Goal: Task Accomplishment & Management: Complete application form

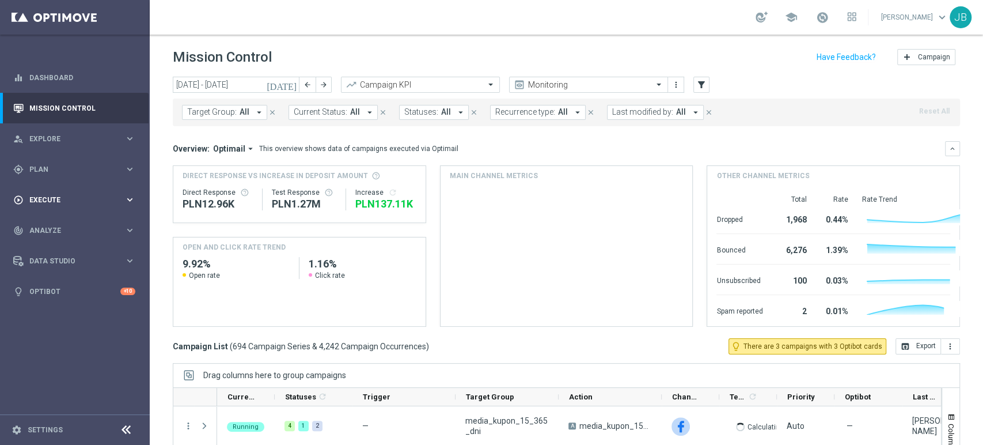
click at [58, 198] on span "Execute" at bounding box center [76, 199] width 95 height 7
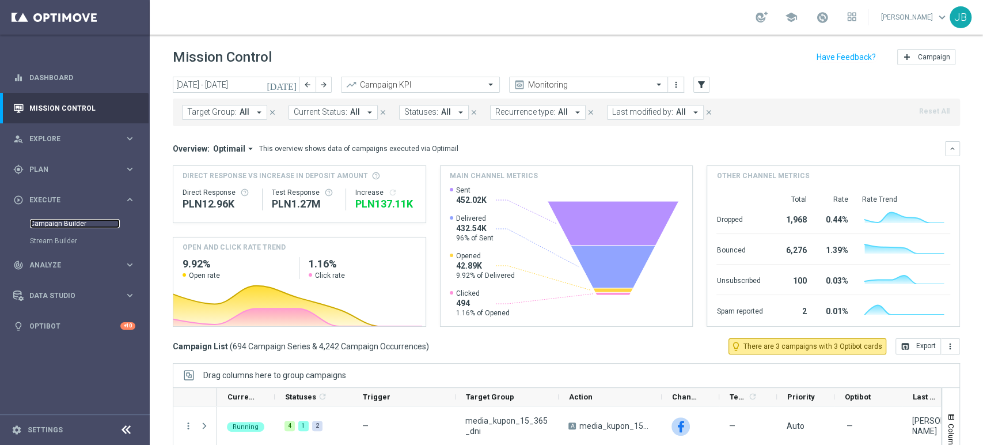
click at [77, 221] on link "Campaign Builder" at bounding box center [75, 223] width 90 height 9
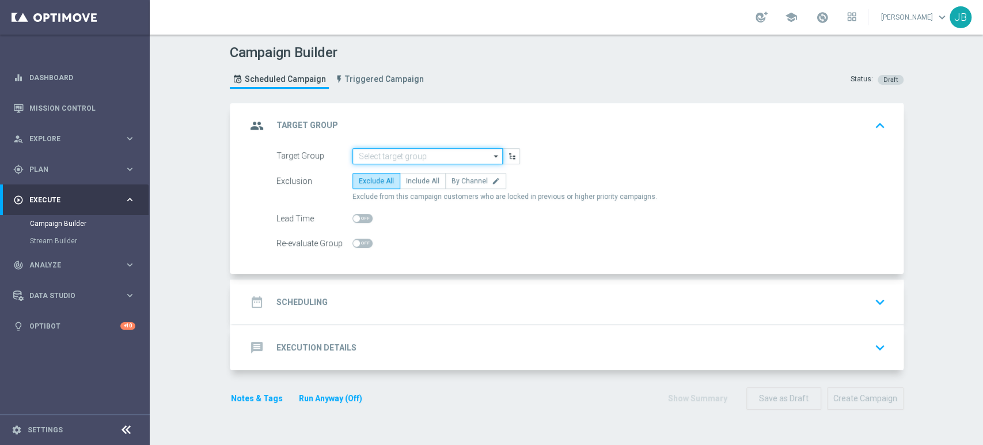
click at [415, 152] on input at bounding box center [427, 156] width 150 height 16
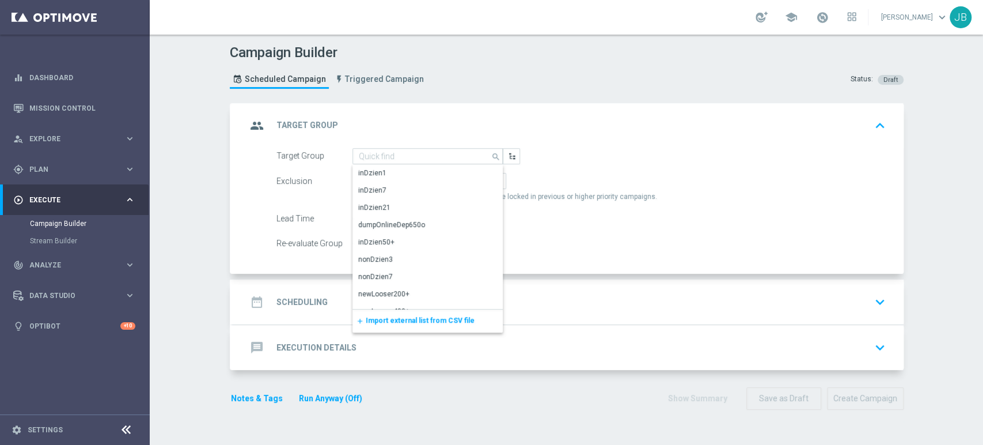
click at [392, 317] on span "Import external list from CSV file" at bounding box center [420, 320] width 109 height 8
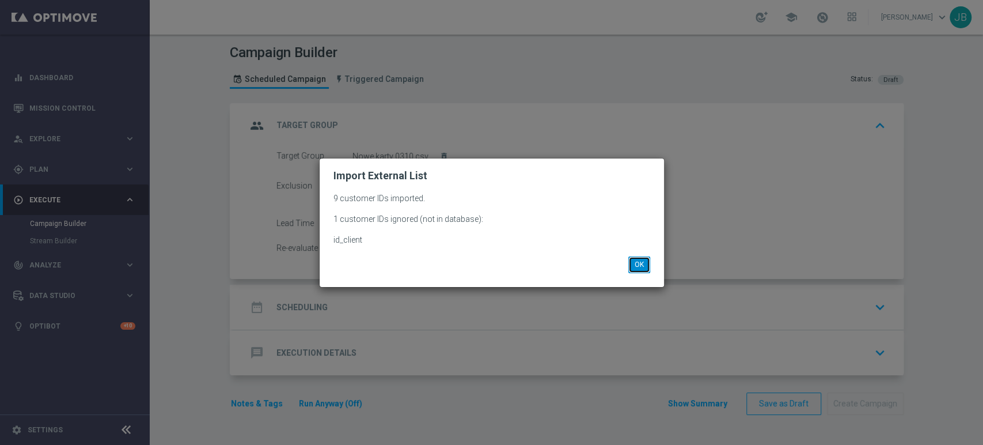
click at [640, 261] on button "OK" at bounding box center [639, 264] width 22 height 16
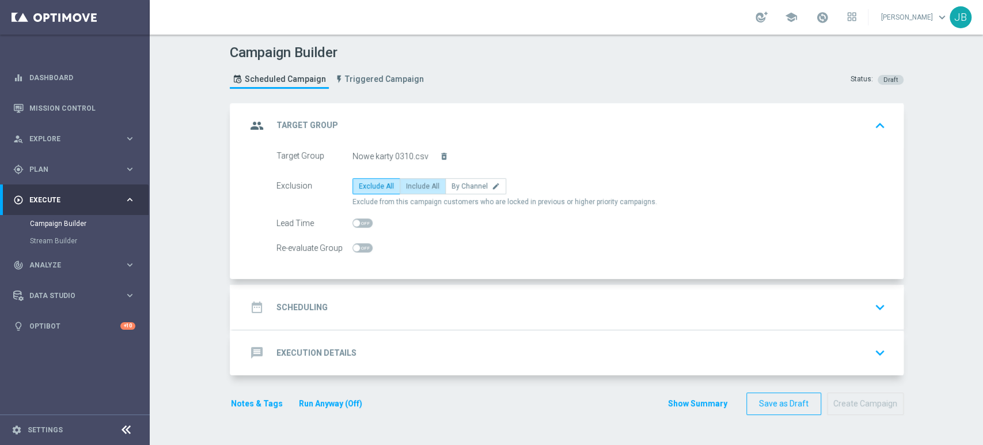
click at [431, 188] on label "Include All" at bounding box center [423, 186] width 46 height 16
click at [414, 188] on input "Include All" at bounding box center [409, 187] width 7 height 7
radio input "true"
click at [364, 296] on div "date_range Scheduling keyboard_arrow_down" at bounding box center [568, 307] width 643 height 22
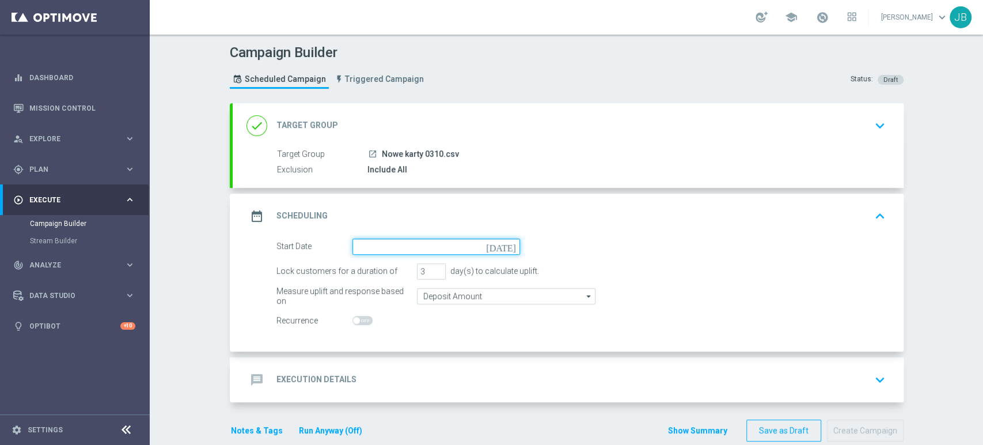
click at [392, 249] on input at bounding box center [436, 246] width 168 height 16
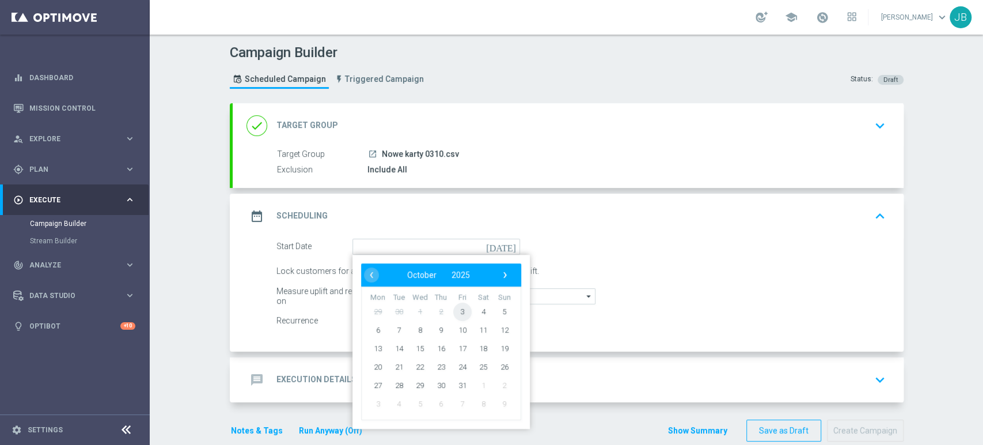
click at [456, 310] on span "3" at bounding box center [462, 311] width 18 height 18
type input "[DATE]"
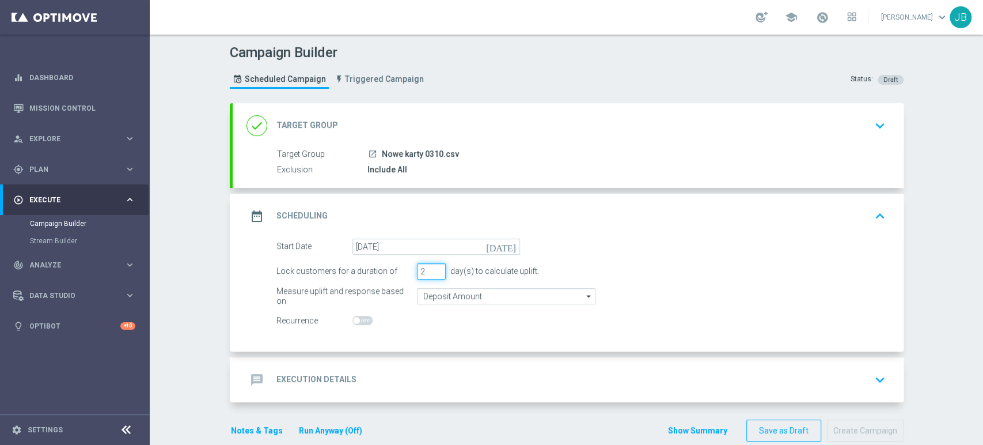
click at [435, 275] on input "2" at bounding box center [431, 271] width 29 height 16
type input "1"
click at [435, 275] on input "1" at bounding box center [431, 271] width 29 height 16
click at [431, 363] on div "message Execution Details keyboard_arrow_down" at bounding box center [568, 379] width 671 height 45
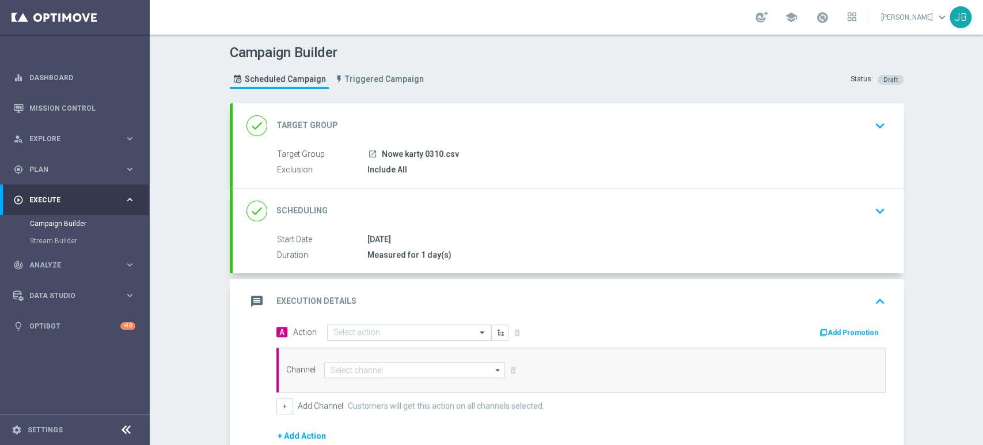
click at [416, 328] on input "text" at bounding box center [397, 333] width 128 height 10
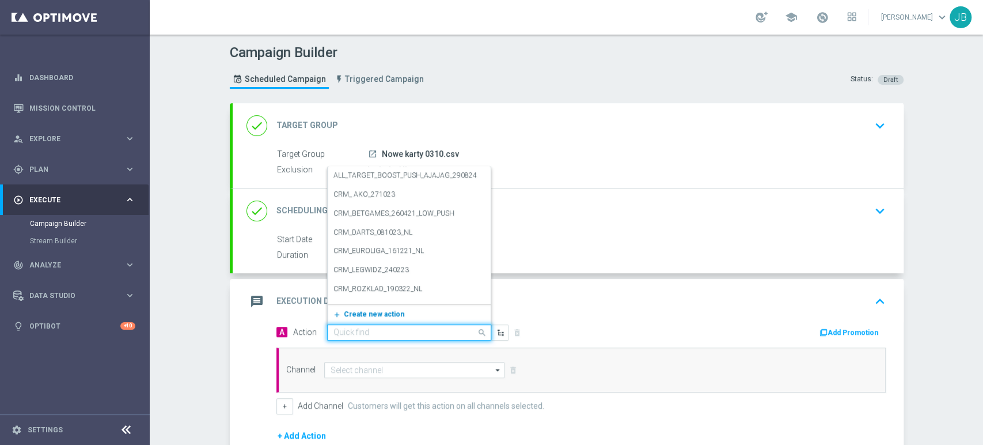
click at [399, 314] on button "add_new Create new action" at bounding box center [407, 314] width 159 height 13
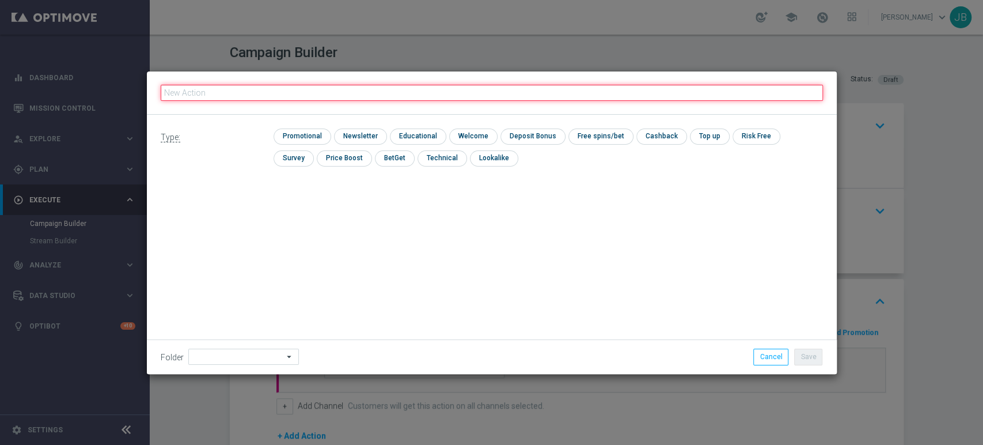
click at [334, 93] on input "text" at bounding box center [492, 93] width 662 height 16
paste input "(LPZ - SMS) nowy klient powitanie_24012024"
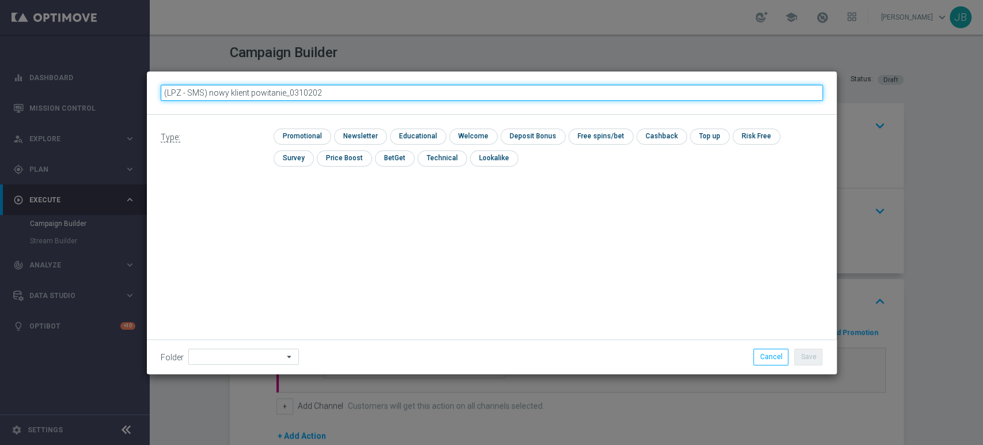
type input "(LPZ - SMS) nowy klient powitanie_03102025"
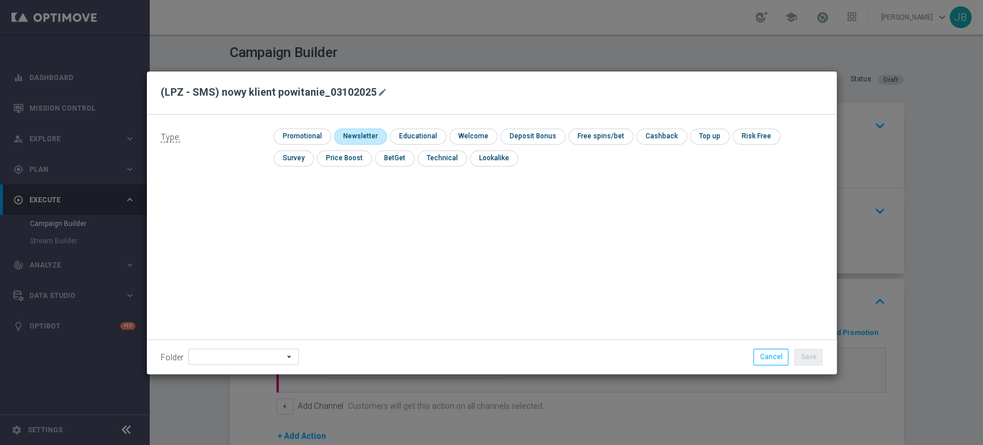
click at [353, 142] on input "checkbox" at bounding box center [359, 136] width 50 height 16
checkbox input "true"
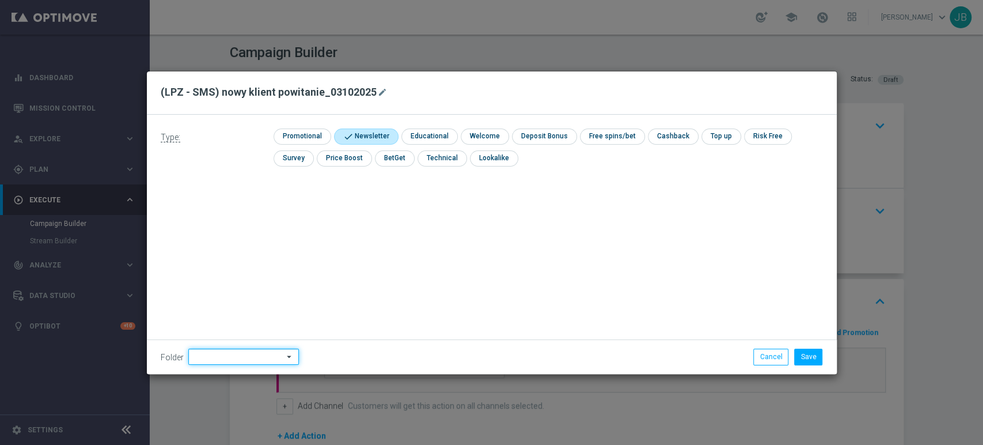
click at [236, 362] on input at bounding box center [243, 356] width 111 height 16
click at [225, 244] on div "[PERSON_NAME]" at bounding box center [220, 239] width 52 height 10
type input "[PERSON_NAME]"
click at [809, 354] on button "Save" at bounding box center [808, 356] width 28 height 16
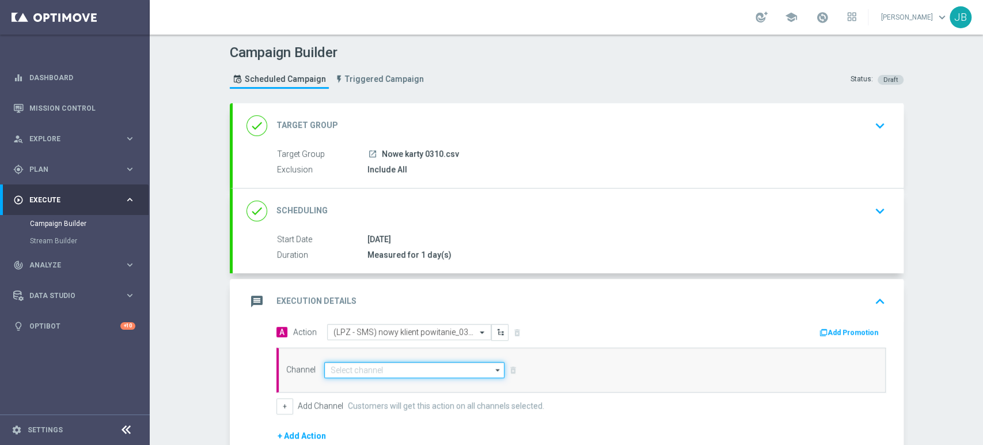
click at [405, 371] on input at bounding box center [414, 370] width 181 height 16
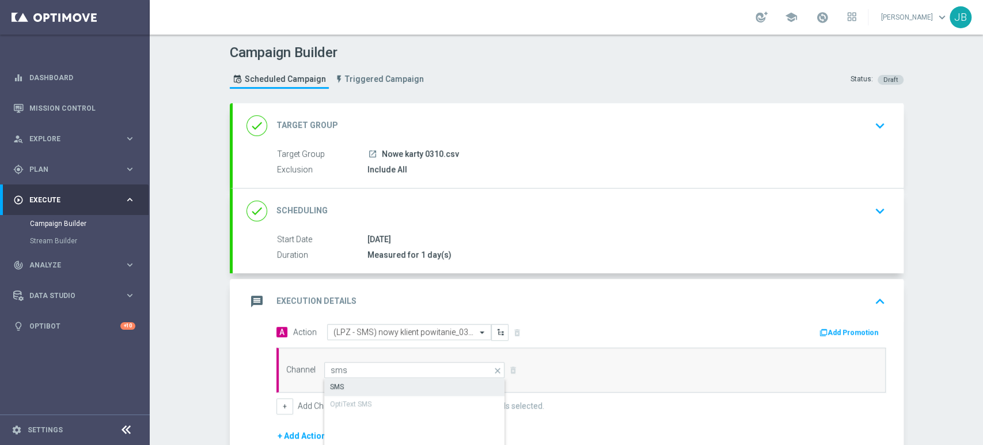
click at [401, 381] on div "SMS" at bounding box center [414, 386] width 181 height 16
type input "SMS"
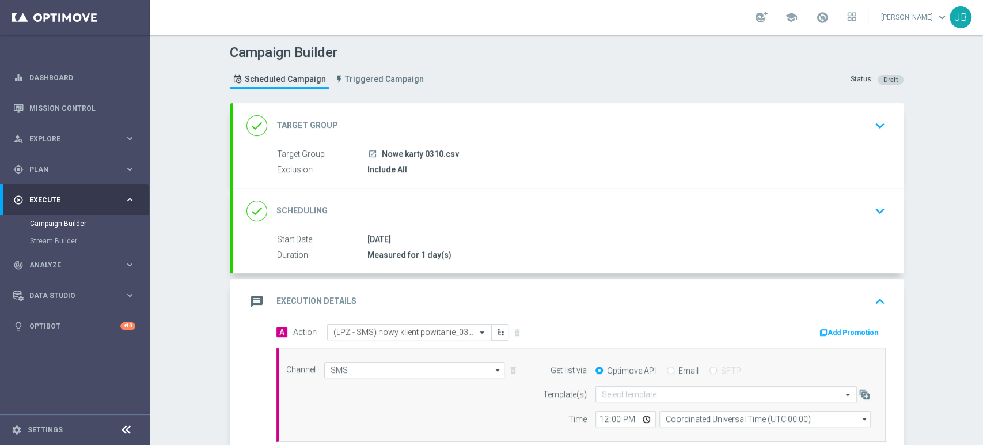
scroll to position [157, 0]
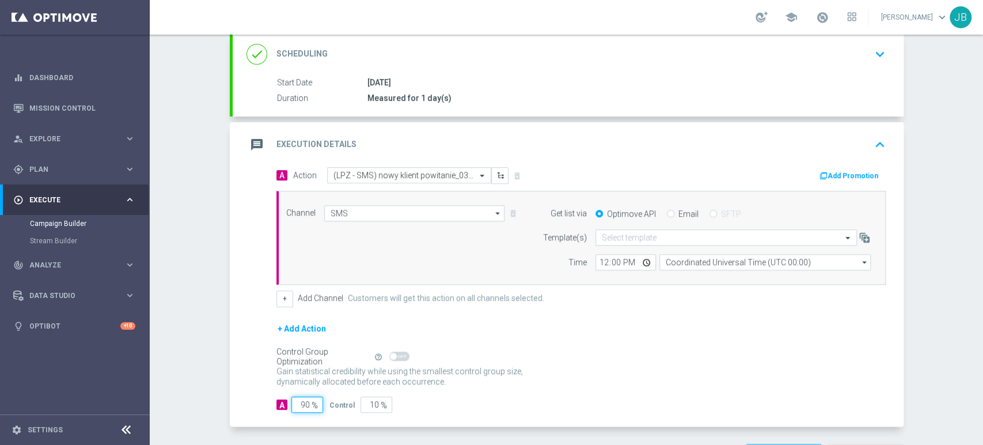
click at [298, 404] on input "90" at bounding box center [307, 404] width 32 height 16
type input "0"
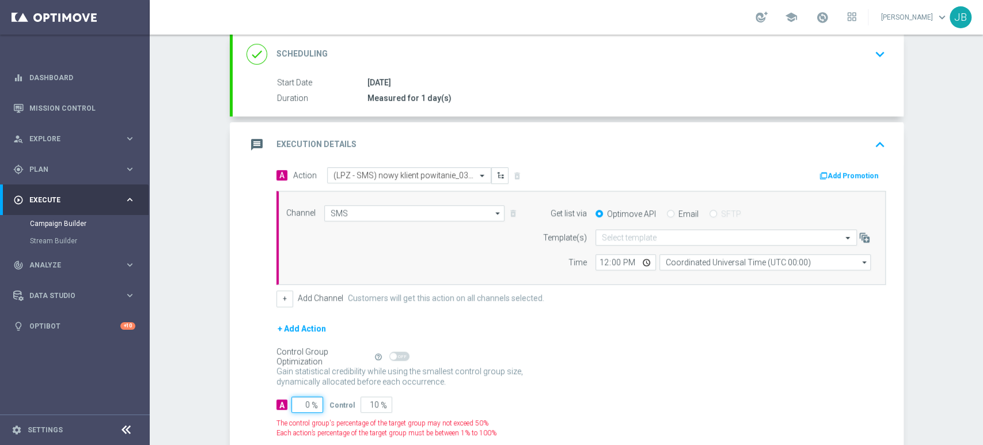
type input "100"
type input "10"
type input "90"
type input "100"
type input "0"
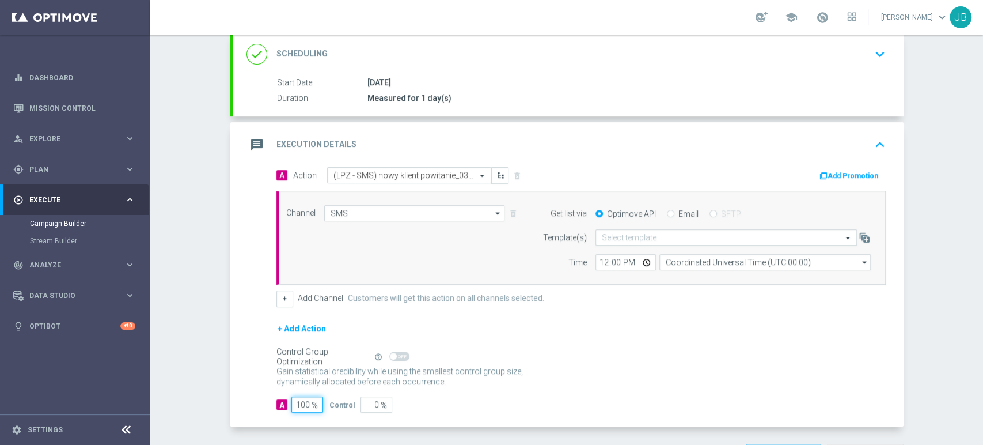
type input "100"
click at [621, 238] on input "text" at bounding box center [715, 238] width 226 height 10
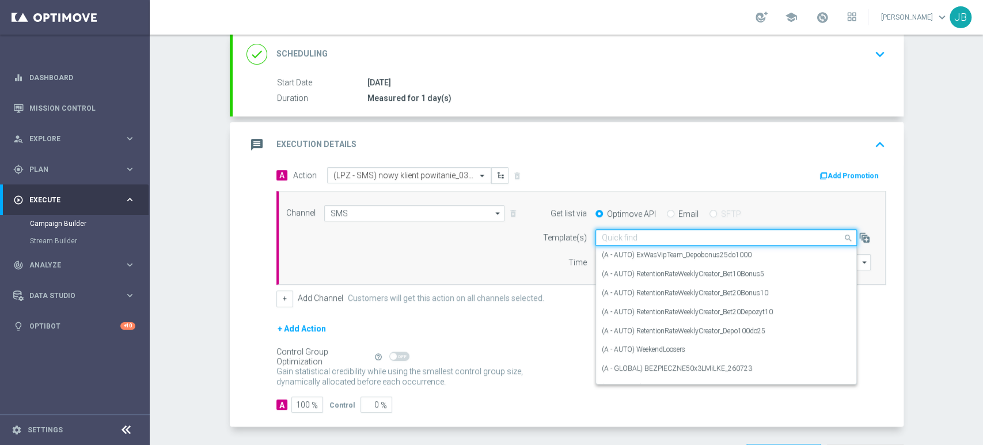
paste input "(LPZ - SMS) nowy klient powitanie_24012024"
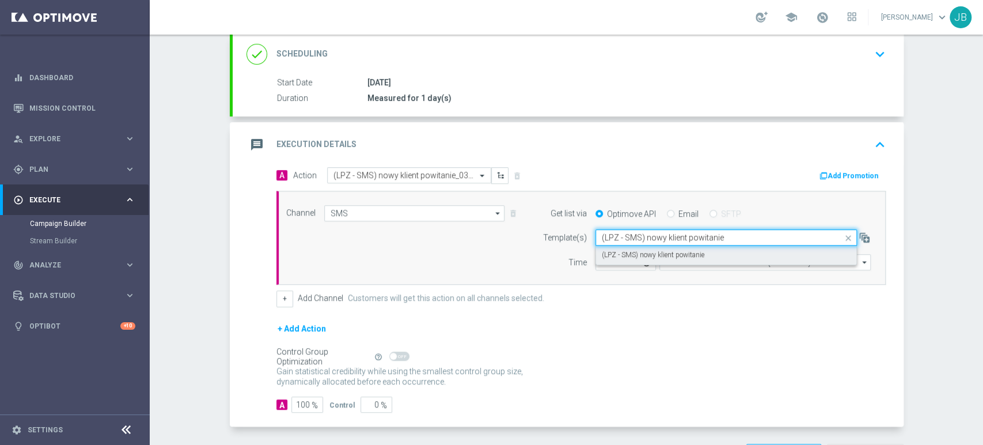
click at [612, 255] on label "(LPZ - SMS) nowy klient powitanie" at bounding box center [653, 255] width 103 height 10
type input "(LPZ - SMS) nowy klient powitanie"
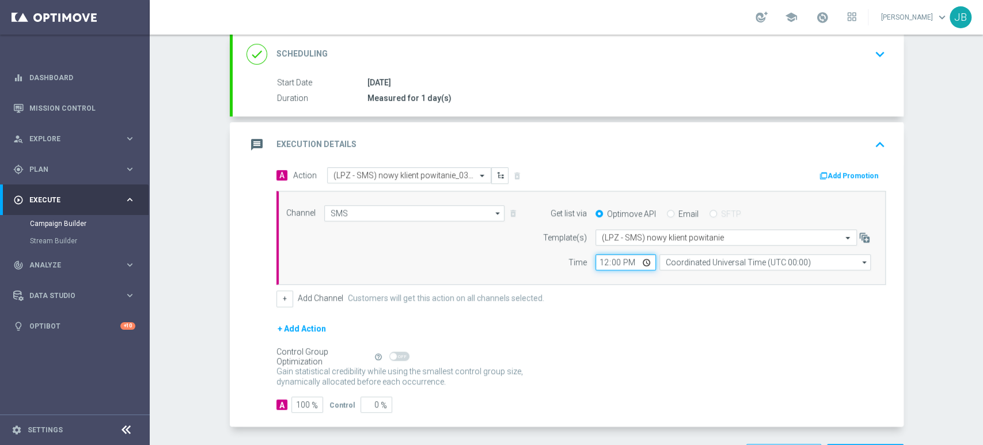
click at [596, 263] on input "12:00" at bounding box center [626, 262] width 60 height 16
type input "09:11"
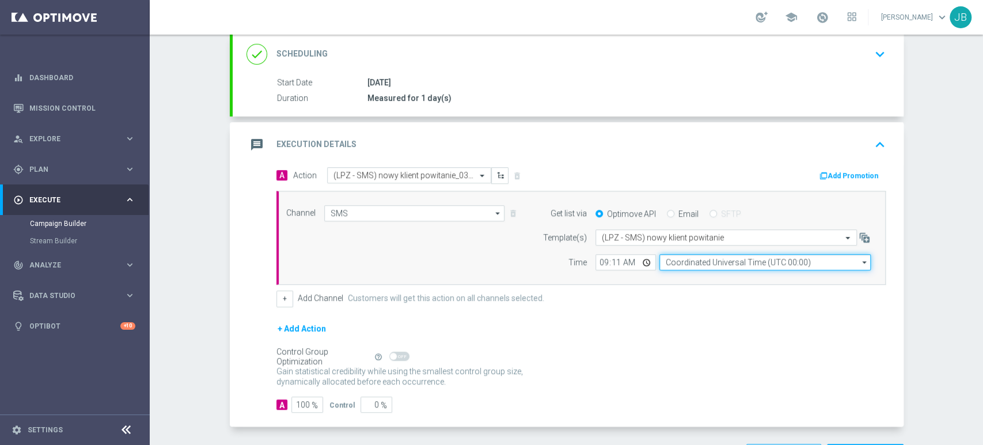
click at [664, 260] on input "Coordinated Universal Time (UTC 00:00)" at bounding box center [764, 262] width 211 height 16
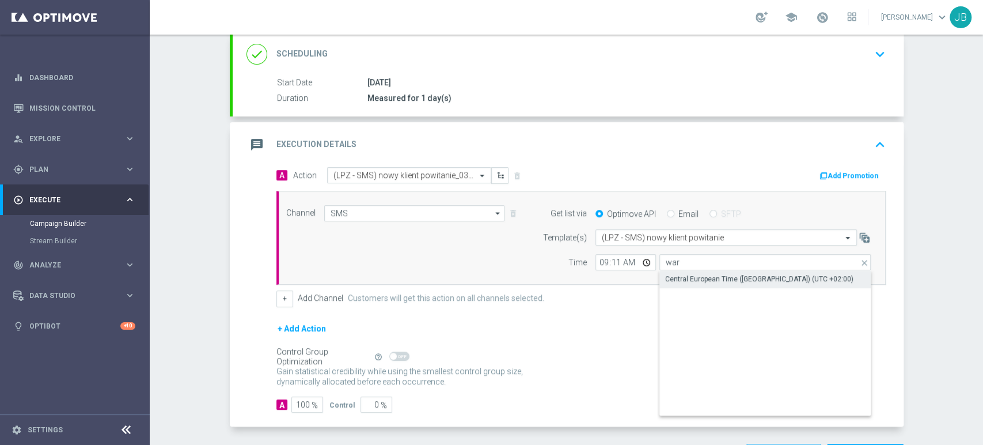
click at [668, 275] on div "Central European Time ([GEOGRAPHIC_DATA]) (UTC +02:00)" at bounding box center [759, 279] width 188 height 10
type input "Central European Time ([GEOGRAPHIC_DATA]) (UTC +02:00)"
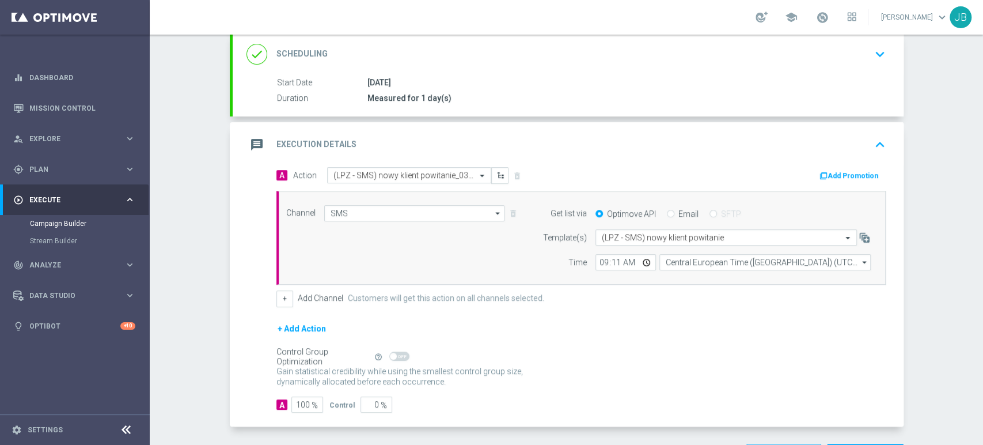
click at [982, 137] on div "Campaign Builder Scheduled Campaign Triggered Campaign Status: Draft done Targe…" at bounding box center [566, 240] width 833 height 410
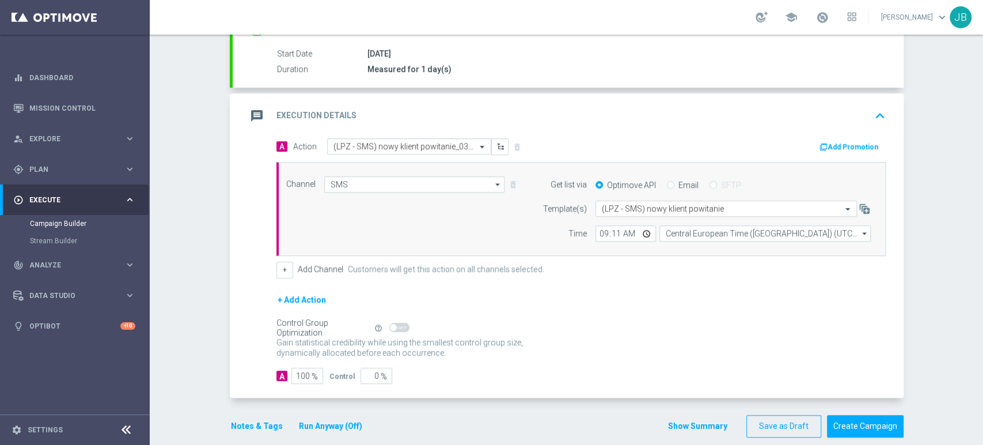
scroll to position [191, 0]
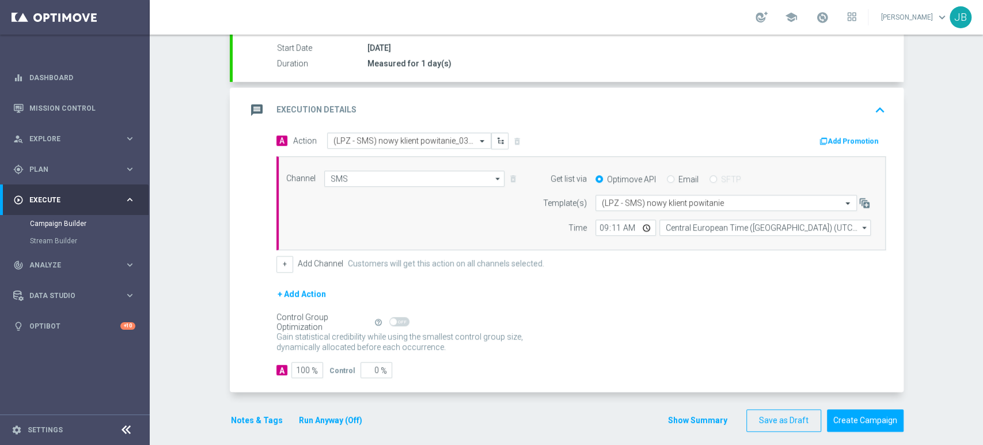
click at [886, 405] on form "done Target Group keyboard_arrow_down Target Group launch Nowe karty 0310.csv E…" at bounding box center [567, 172] width 674 height 520
click at [885, 414] on button "Create Campaign" at bounding box center [865, 420] width 77 height 22
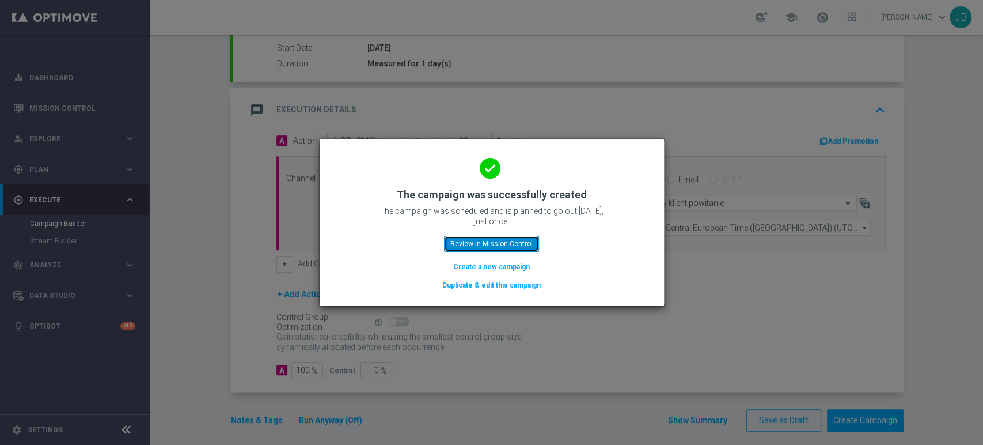
click at [511, 243] on button "Review in Mission Control" at bounding box center [491, 244] width 95 height 16
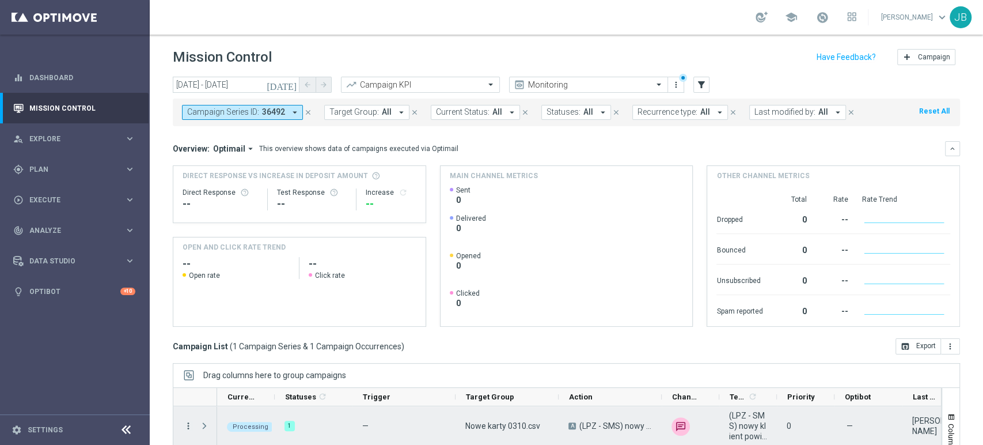
click at [190, 427] on icon "more_vert" at bounding box center [188, 425] width 10 height 10
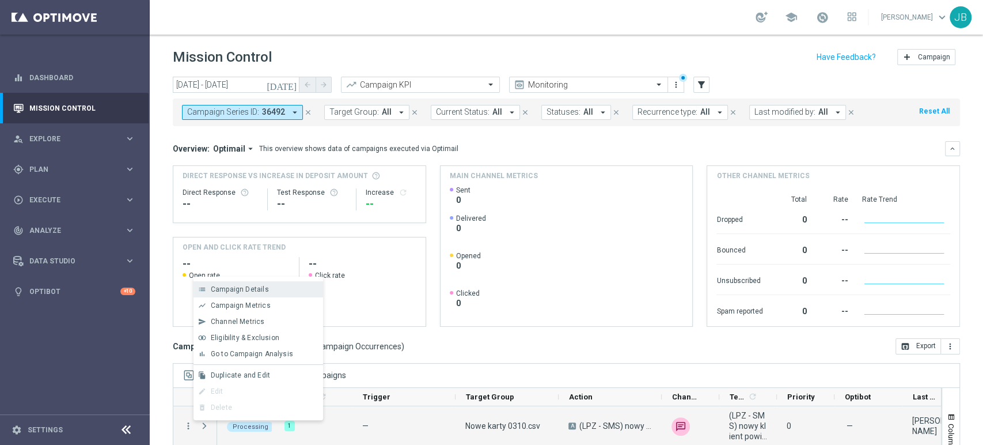
click at [230, 290] on span "Campaign Details" at bounding box center [240, 289] width 58 height 8
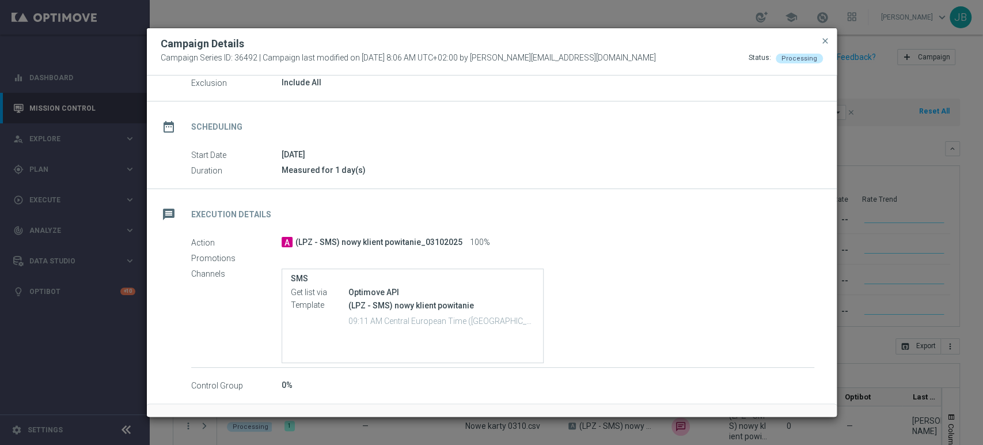
scroll to position [97, 0]
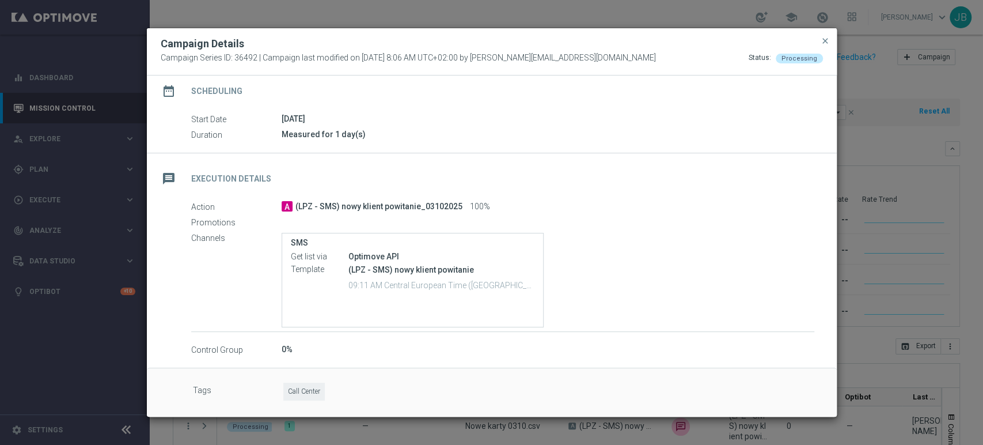
click at [531, 199] on div "message Execution Details" at bounding box center [492, 176] width 690 height 47
click at [336, 347] on div "0%" at bounding box center [548, 349] width 533 height 12
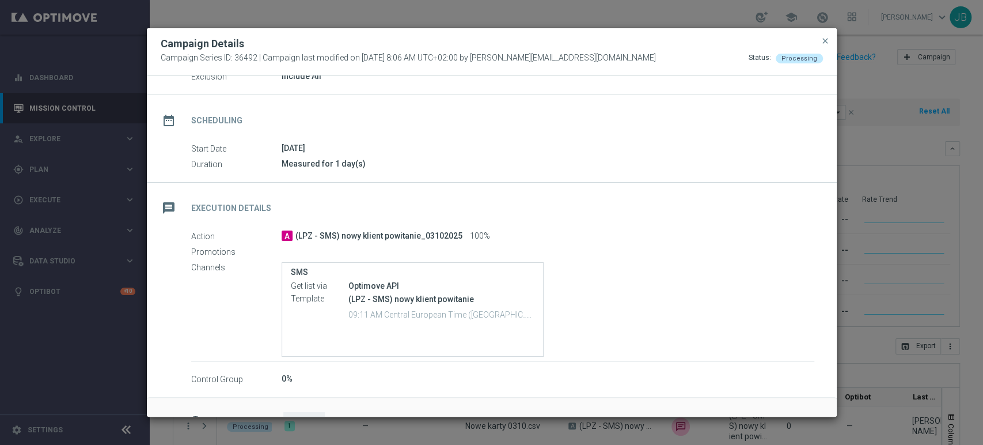
scroll to position [89, 0]
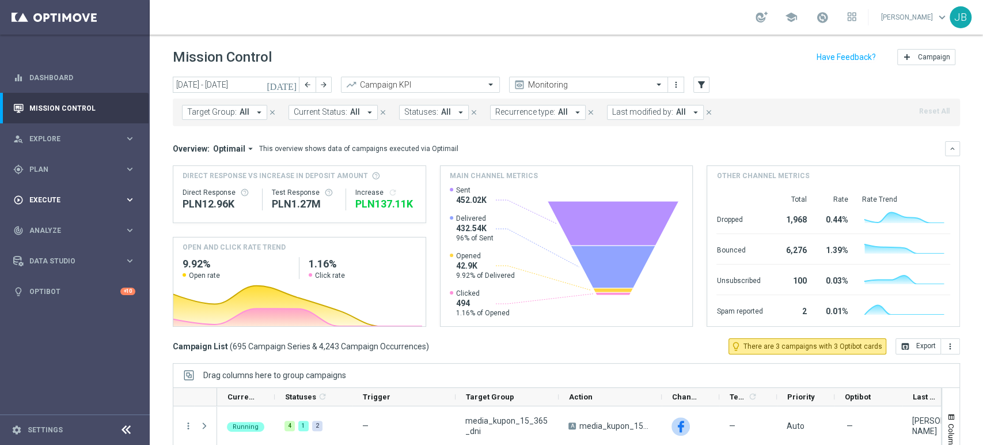
click at [81, 198] on span "Execute" at bounding box center [76, 199] width 95 height 7
click at [68, 230] on div "Campaign Builder" at bounding box center [89, 223] width 119 height 17
click at [72, 225] on link "Campaign Builder" at bounding box center [75, 223] width 90 height 9
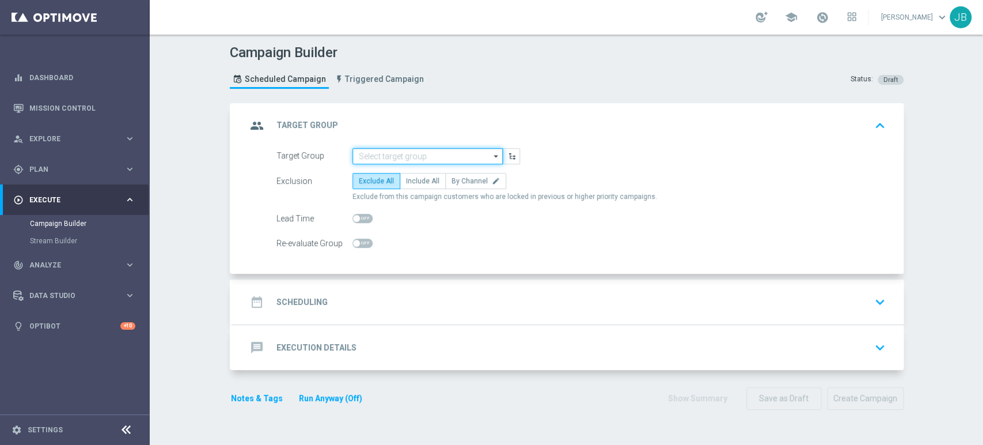
click at [443, 156] on input at bounding box center [427, 156] width 150 height 16
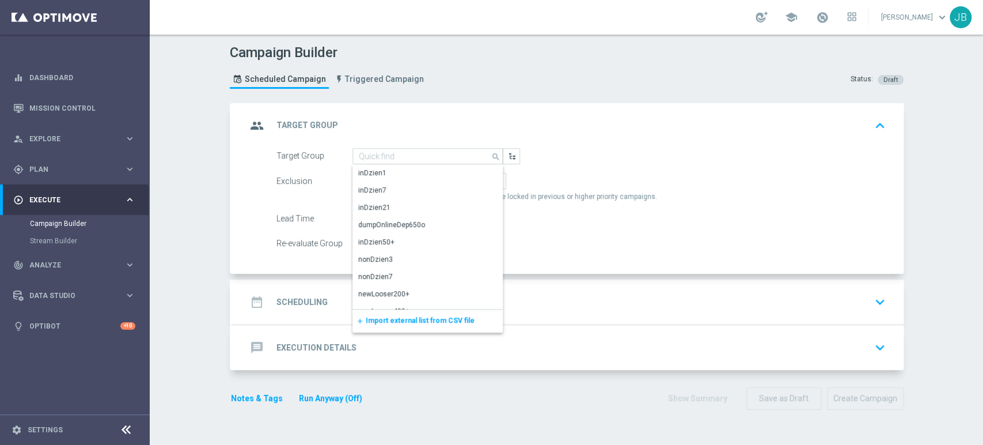
click at [413, 325] on div "add Import external list from CSV file" at bounding box center [427, 320] width 150 height 23
click at [418, 317] on span "Import external list from CSV file" at bounding box center [420, 320] width 109 height 8
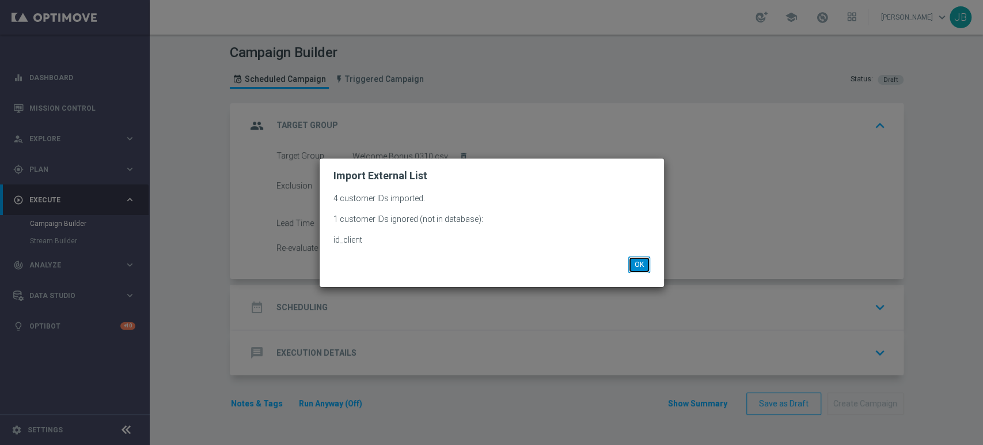
click at [646, 264] on button "OK" at bounding box center [639, 264] width 22 height 16
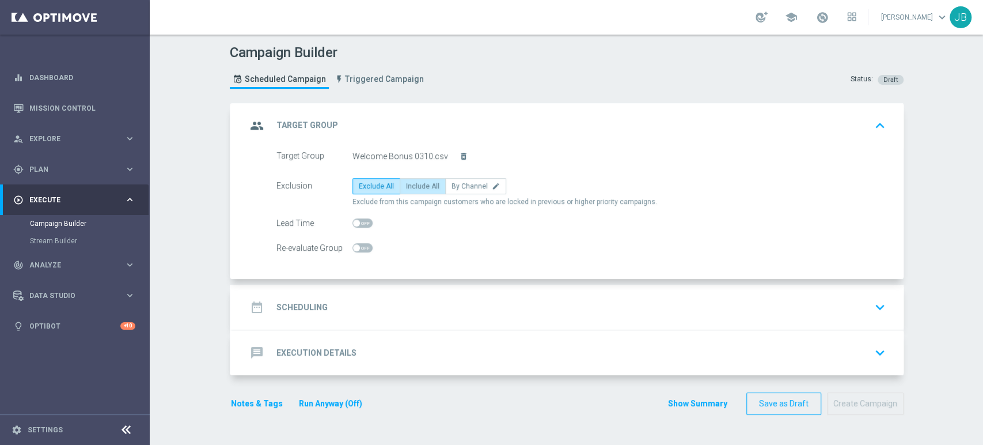
click at [419, 190] on label "Include All" at bounding box center [423, 186] width 46 height 16
click at [414, 190] on input "Include All" at bounding box center [409, 187] width 7 height 7
radio input "true"
click at [404, 298] on div "date_range Scheduling keyboard_arrow_down" at bounding box center [568, 307] width 643 height 22
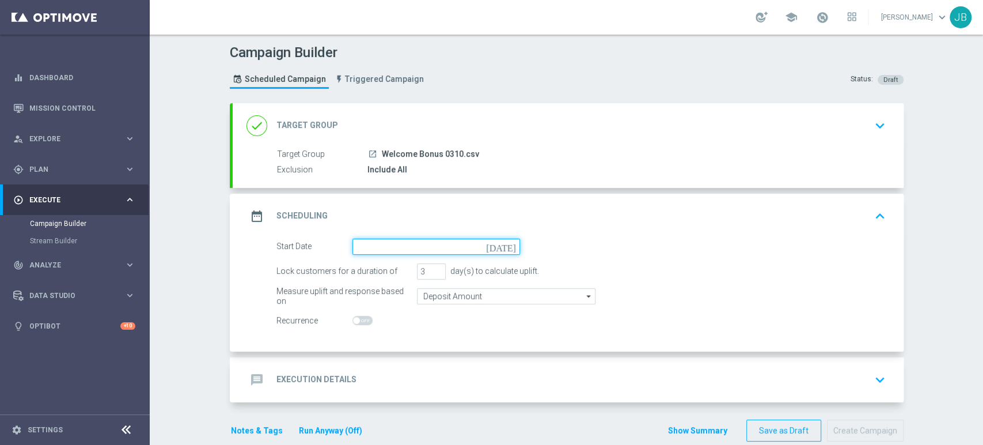
click at [382, 247] on input at bounding box center [436, 246] width 168 height 16
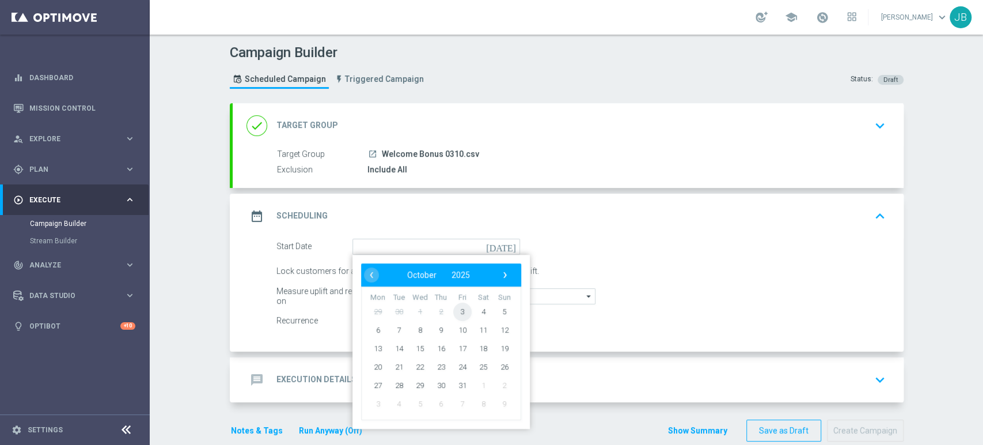
click at [454, 313] on span "3" at bounding box center [462, 311] width 18 height 18
type input "[DATE]"
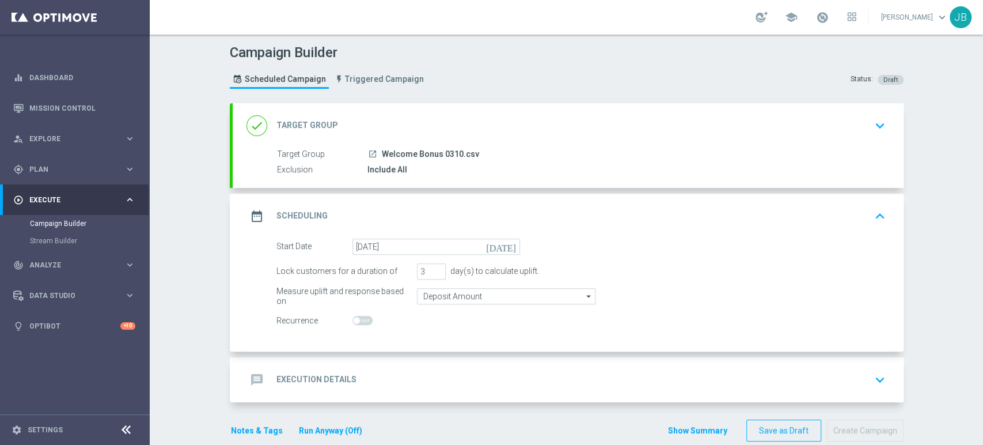
click at [448, 377] on div "message Execution Details keyboard_arrow_down" at bounding box center [568, 380] width 643 height 22
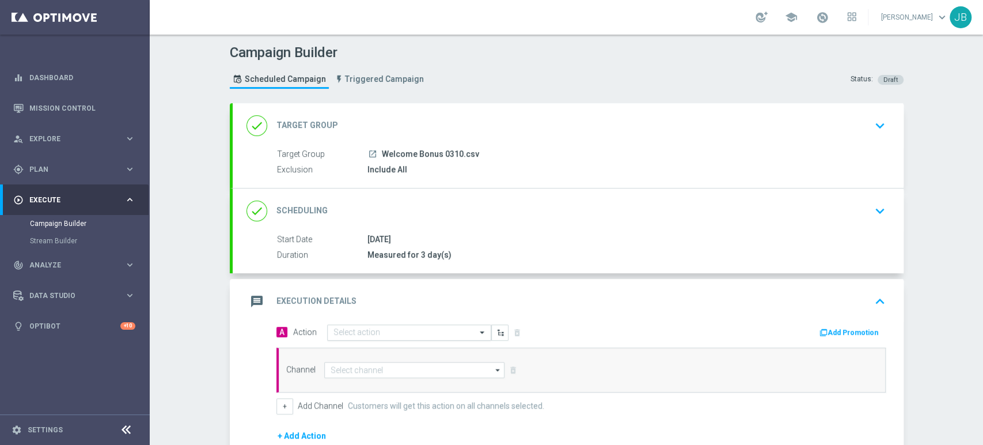
click at [383, 328] on input "text" at bounding box center [397, 333] width 128 height 10
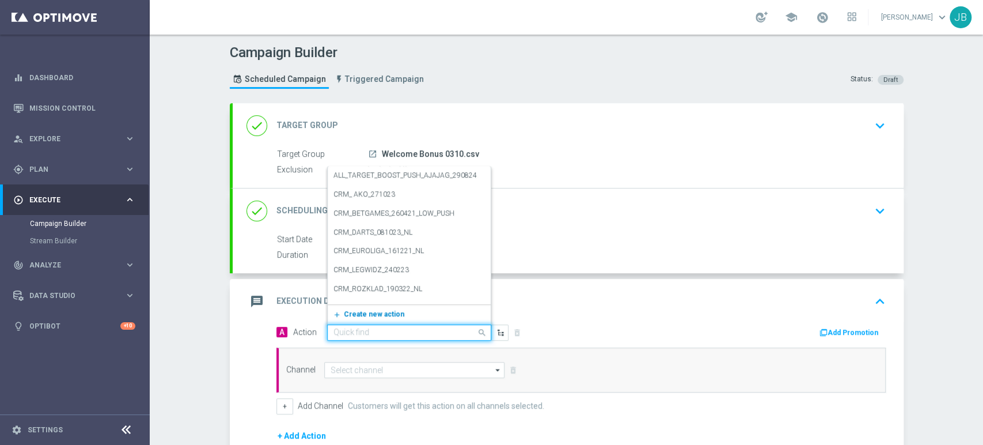
click at [378, 318] on button "add_new Create new action" at bounding box center [407, 314] width 159 height 13
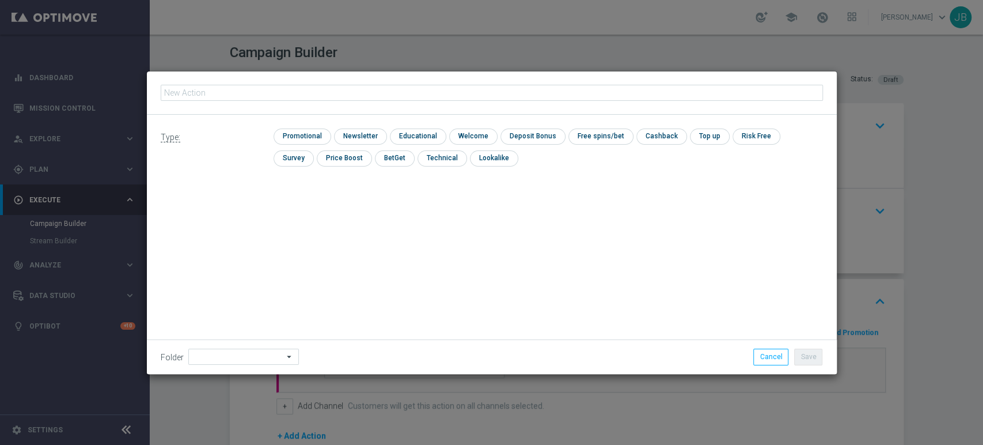
type input "(LPZ - TARGET) Welcome Bonus_03102025"
click at [353, 138] on input "checkbox" at bounding box center [359, 136] width 50 height 16
checkbox input "true"
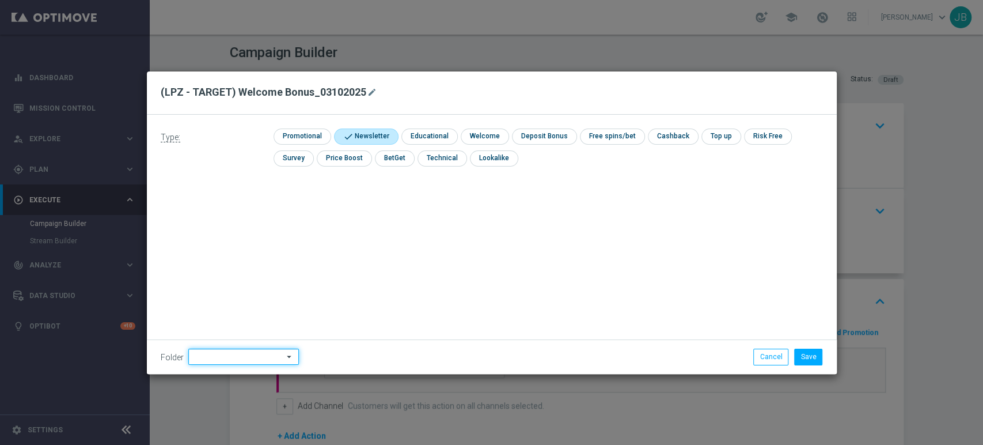
click at [230, 349] on input at bounding box center [243, 356] width 111 height 16
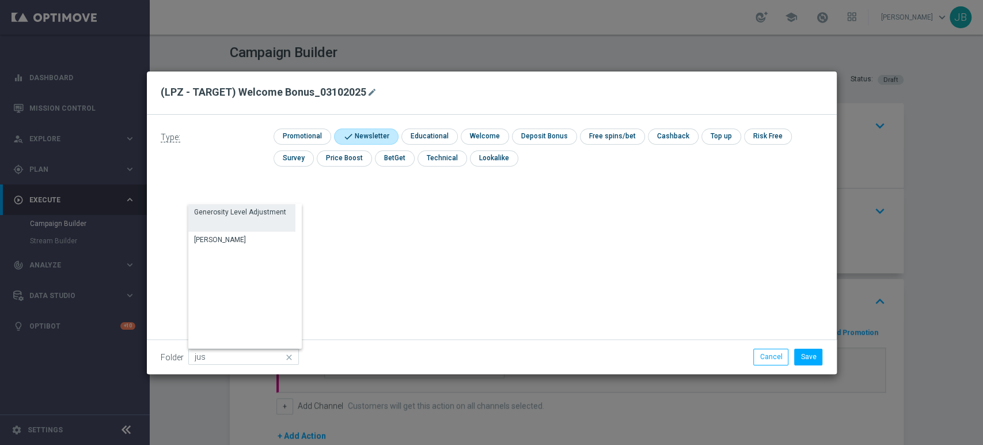
click at [232, 231] on div "Generosity Level Adjustment" at bounding box center [241, 218] width 107 height 28
click at [230, 236] on div "[PERSON_NAME]" at bounding box center [241, 240] width 107 height 16
type input "[PERSON_NAME]"
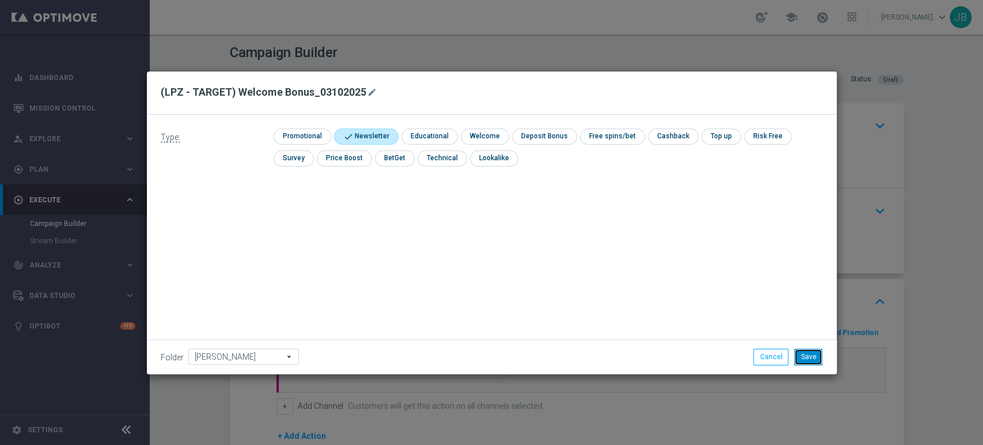
click at [799, 352] on button "Save" at bounding box center [808, 356] width 28 height 16
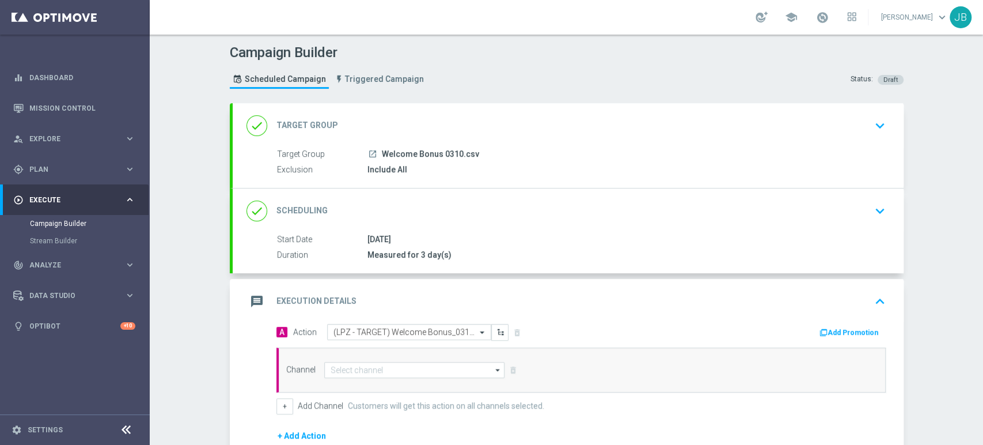
drag, startPoint x: 982, startPoint y: 237, endPoint x: 982, endPoint y: 377, distance: 140.0
click at [982, 377] on div "Campaign Builder Scheduled Campaign Triggered Campaign Status: Draft done Targe…" at bounding box center [566, 240] width 833 height 410
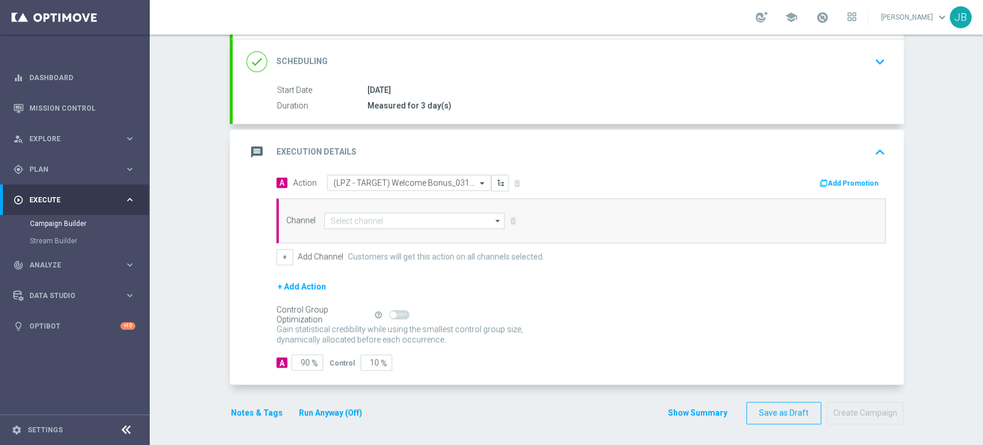
click at [700, 335] on div "Gain statistical credibility while using the smallest control group size, dynam…" at bounding box center [580, 335] width 609 height 28
click at [302, 363] on input "90" at bounding box center [307, 362] width 32 height 16
type input "0"
type input "100"
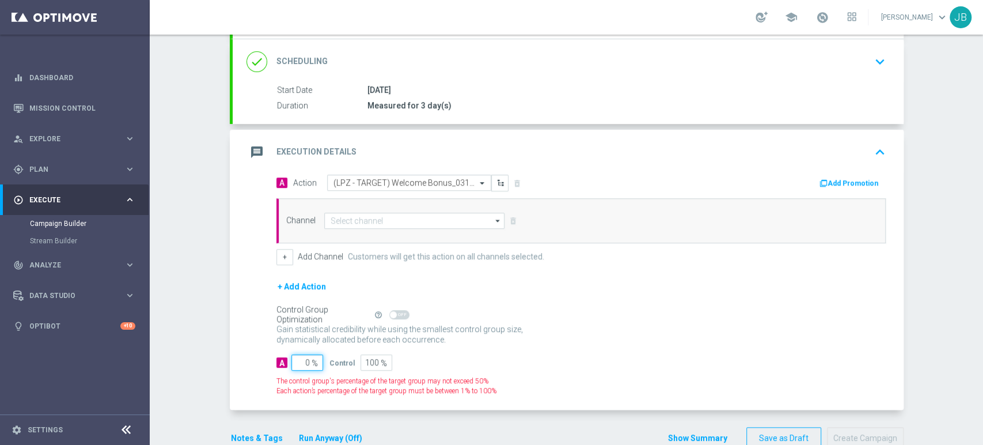
type input "10"
type input "90"
type input "100"
type input "0"
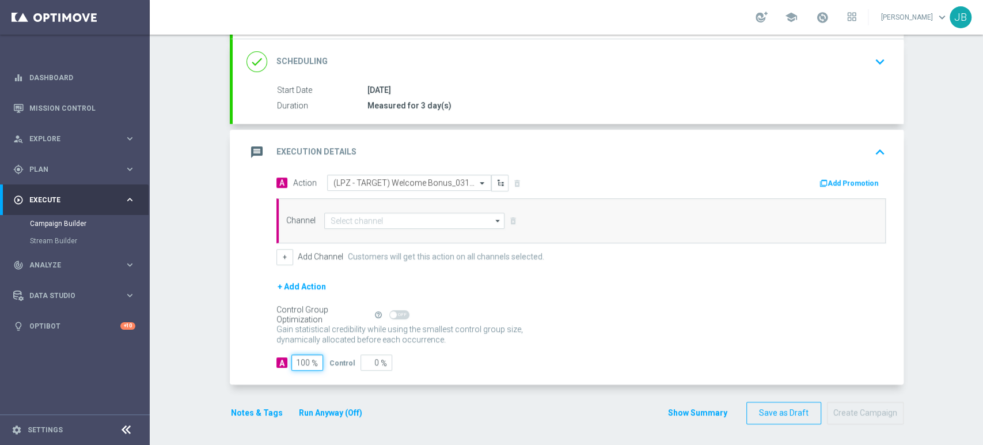
type input "100"
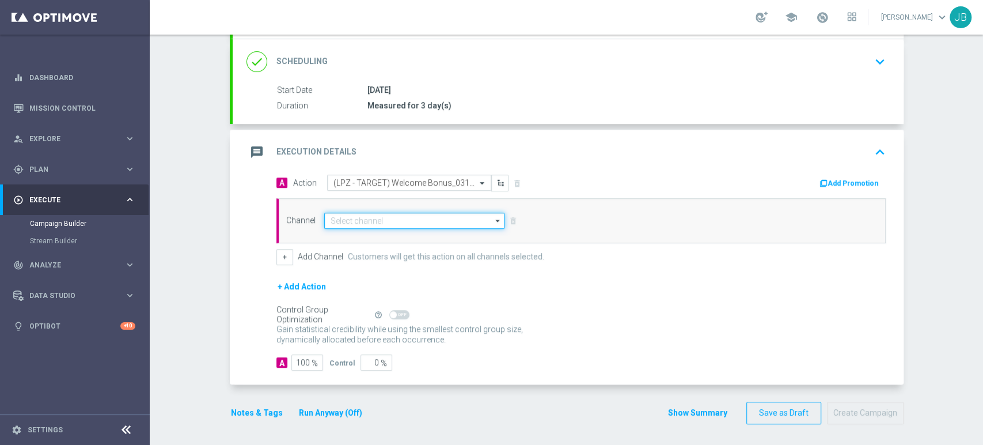
click at [388, 223] on input at bounding box center [414, 221] width 181 height 16
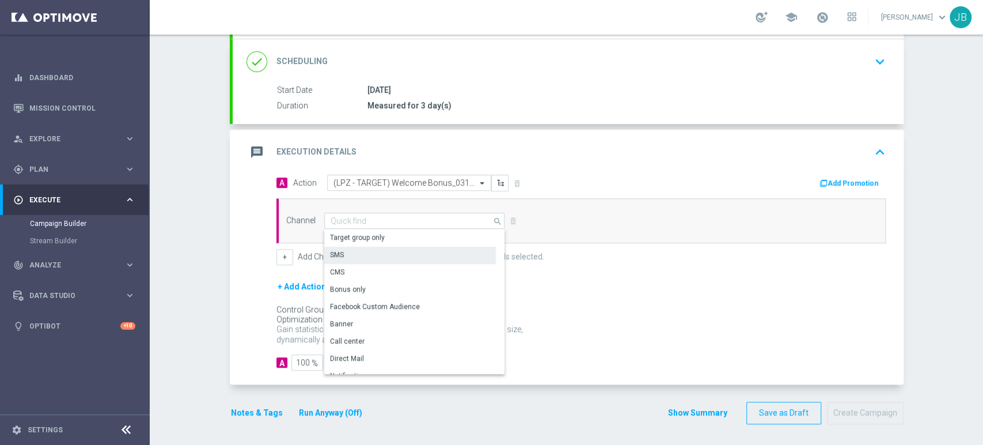
click at [363, 253] on div "SMS" at bounding box center [410, 255] width 172 height 16
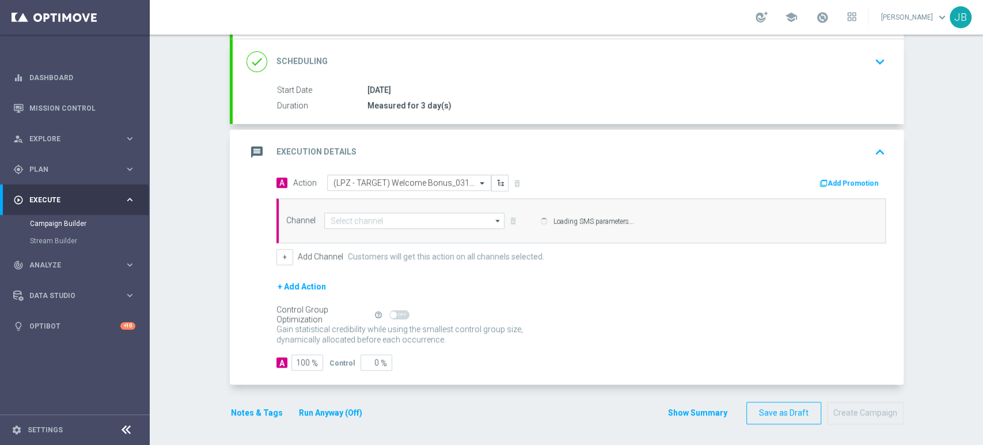
type input "SMS"
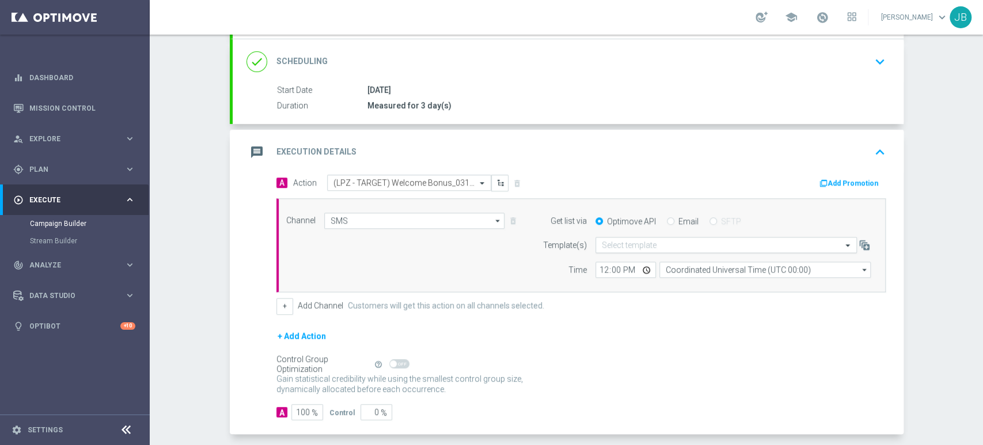
click at [644, 247] on input "text" at bounding box center [715, 245] width 226 height 10
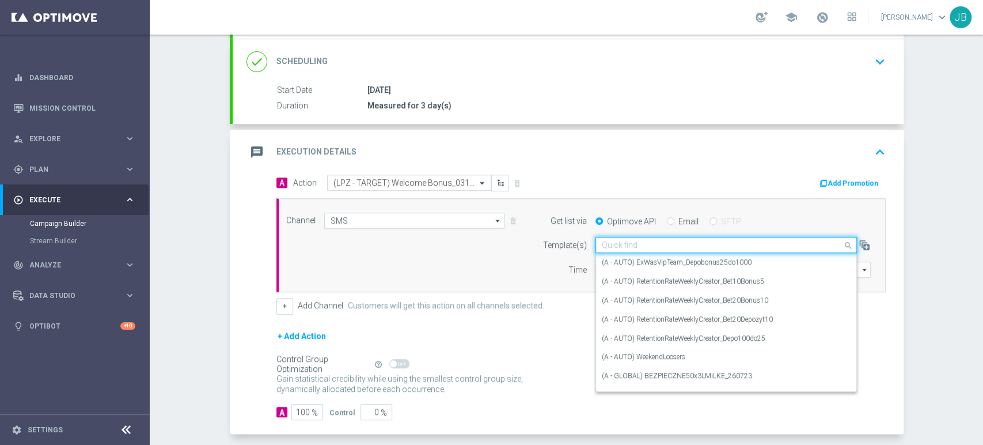
paste input "(LPZ - TARGET) Welcome Bonus_03102025"
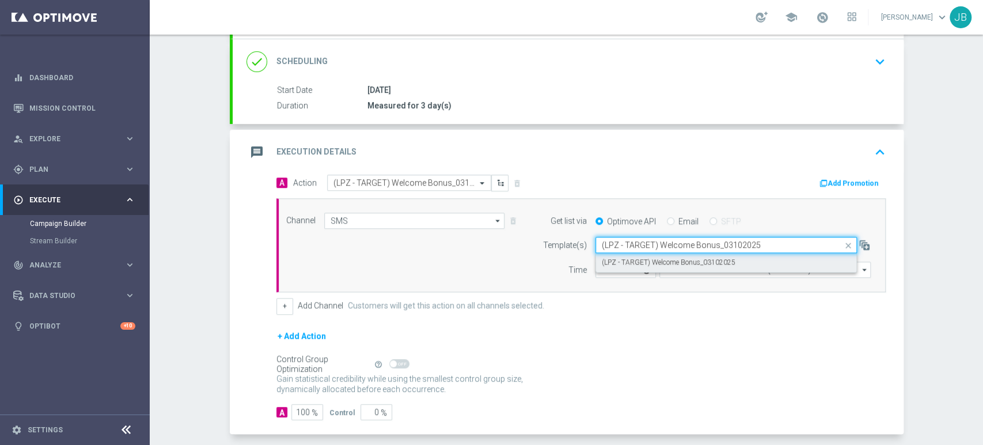
click at [634, 260] on label "(LPZ - TARGET) Welcome Bonus_03102025" at bounding box center [669, 262] width 134 height 10
type input "(LPZ - TARGET) Welcome Bonus_03102025"
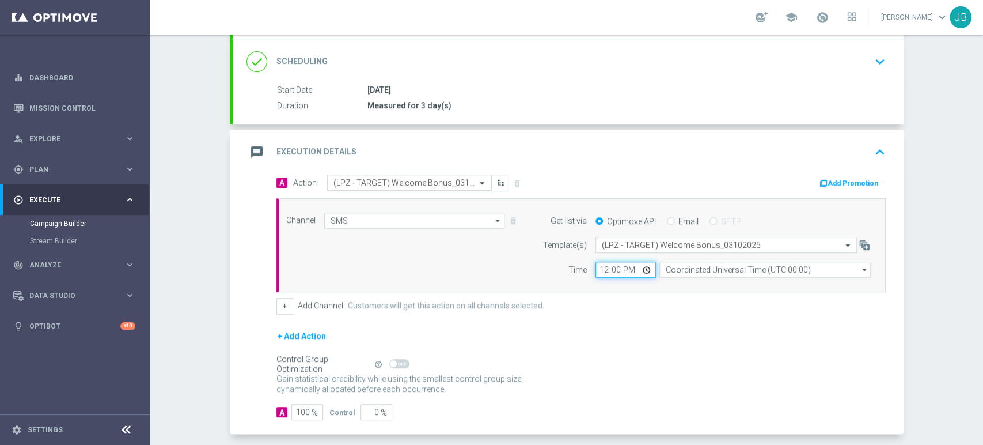
click at [597, 268] on input "12:00" at bounding box center [626, 269] width 60 height 16
type input "09:11"
click at [651, 267] on div "09:11 Coordinated Universal Time (UTC 00:00) Coordinated Universal Time (UTC 00…" at bounding box center [733, 269] width 275 height 16
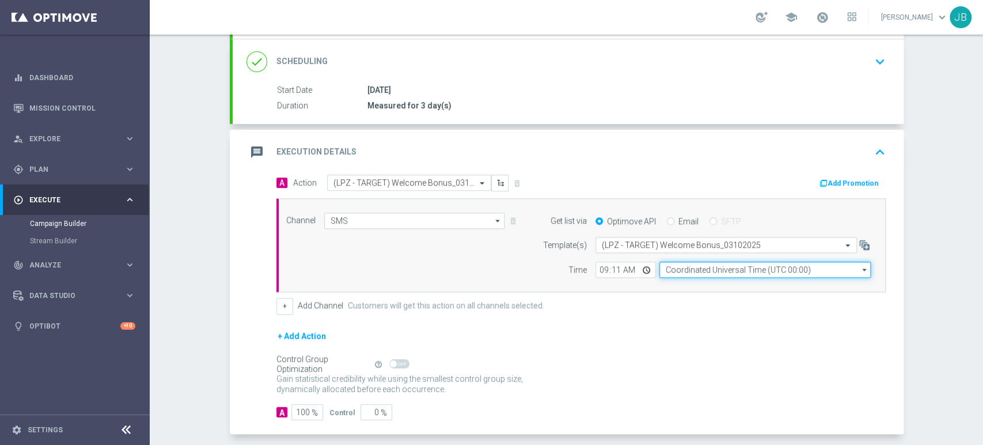
click at [680, 271] on input "Coordinated Universal Time (UTC 00:00)" at bounding box center [764, 269] width 211 height 16
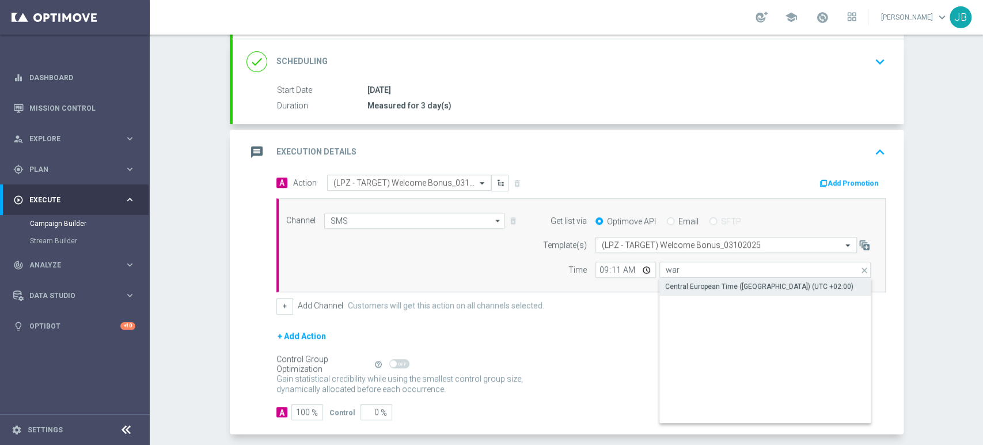
click at [678, 289] on div "Central European Time ([GEOGRAPHIC_DATA]) (UTC +02:00)" at bounding box center [759, 286] width 188 height 10
type input "Central European Time ([GEOGRAPHIC_DATA]) (UTC +02:00)"
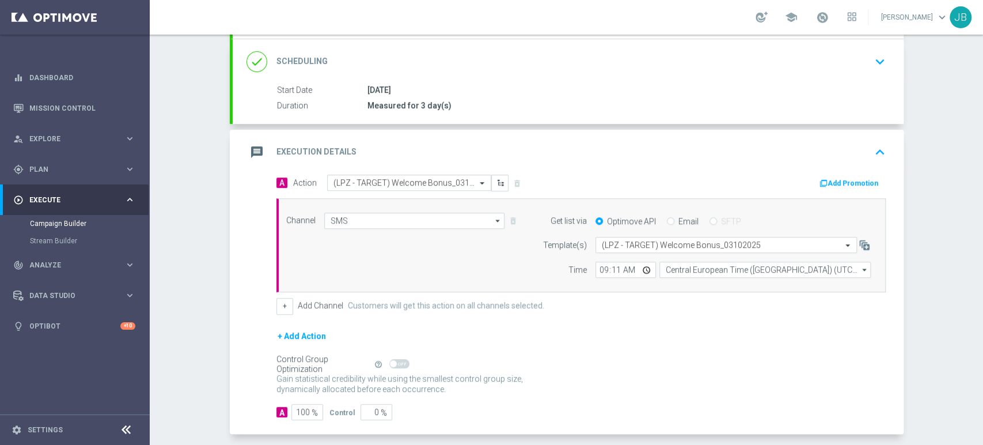
scroll to position [0, 0]
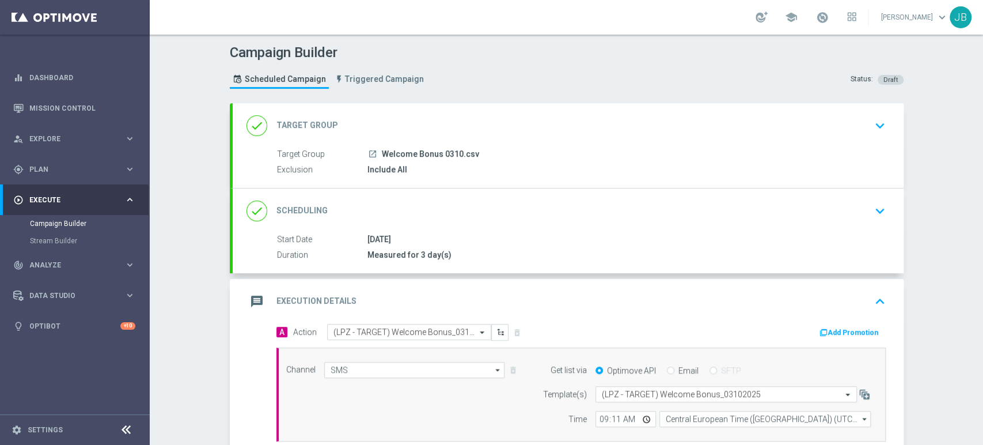
click at [863, 119] on div "done Target Group keyboard_arrow_down" at bounding box center [568, 126] width 643 height 22
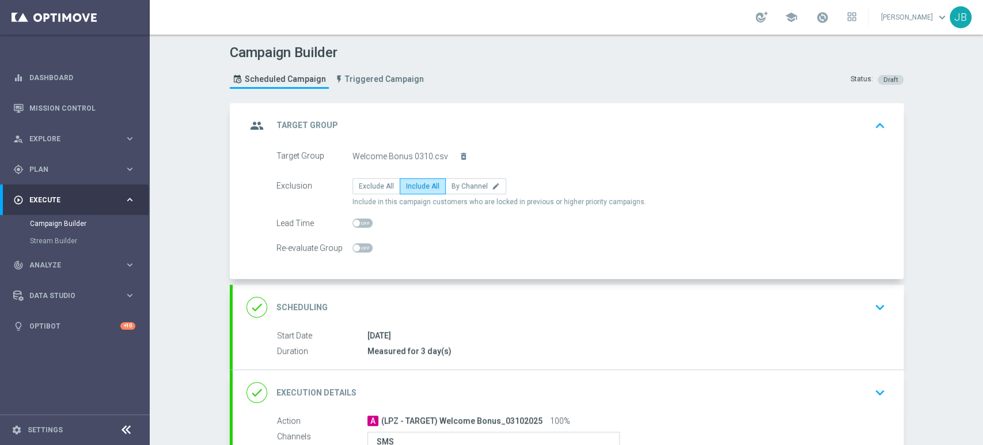
click at [863, 119] on div "group Target Group keyboard_arrow_up" at bounding box center [568, 126] width 643 height 22
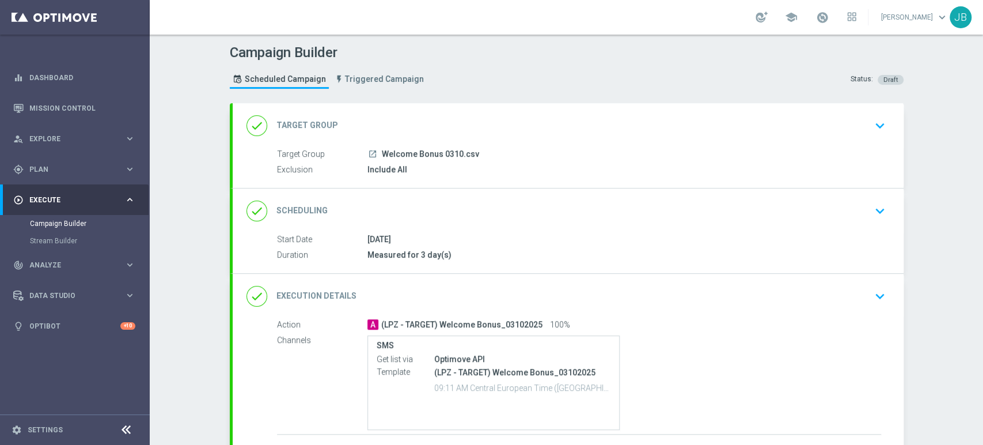
click at [871, 202] on icon "keyboard_arrow_down" at bounding box center [879, 210] width 17 height 17
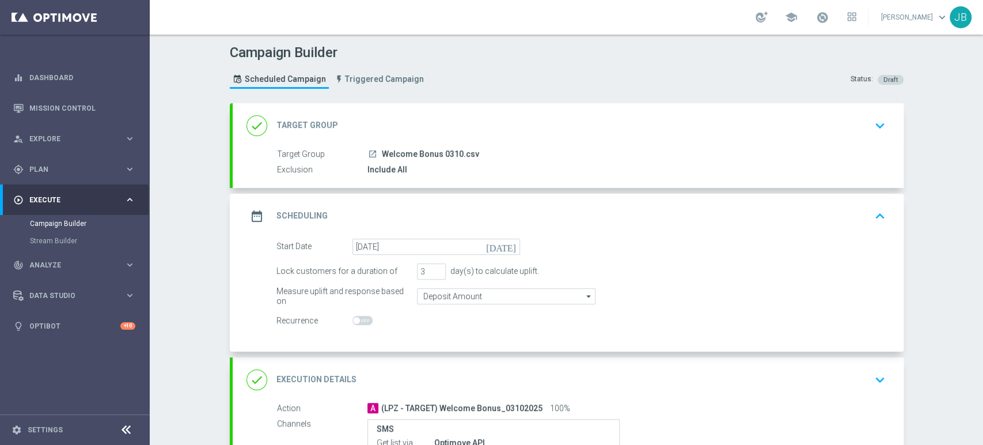
click at [869, 200] on div "date_range Scheduling keyboard_arrow_up" at bounding box center [568, 216] width 671 height 45
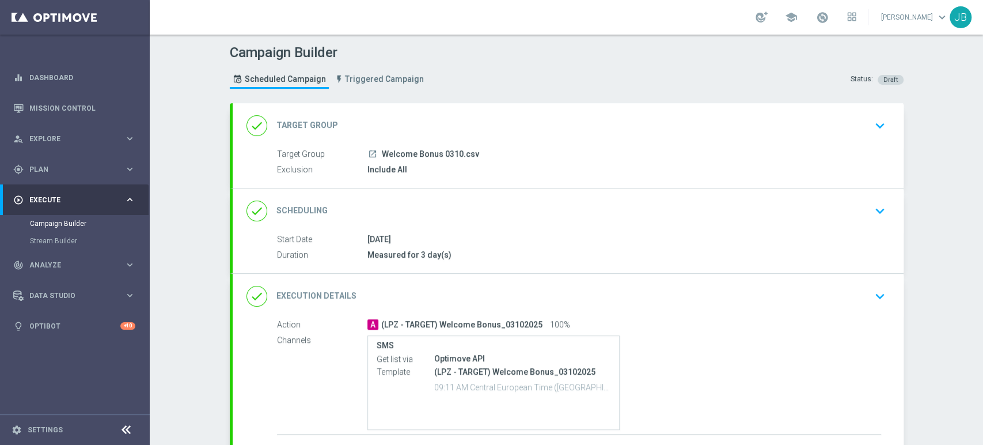
scroll to position [86, 0]
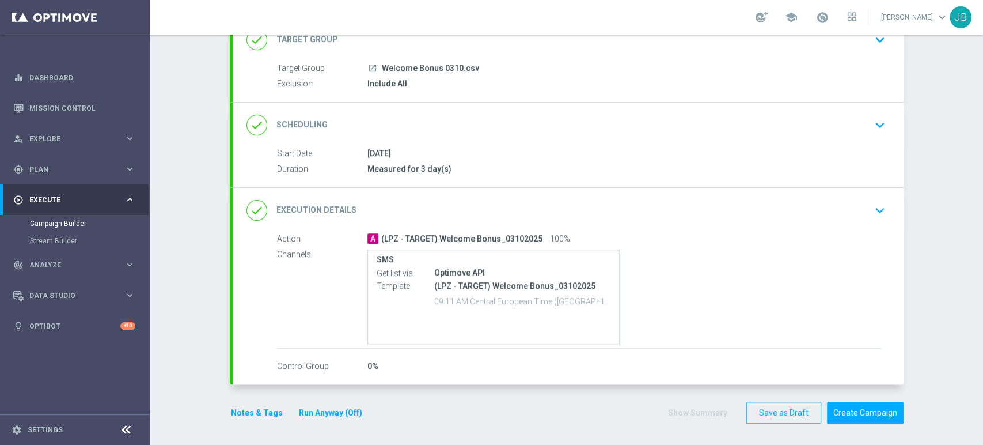
click at [871, 206] on icon "keyboard_arrow_down" at bounding box center [879, 210] width 17 height 17
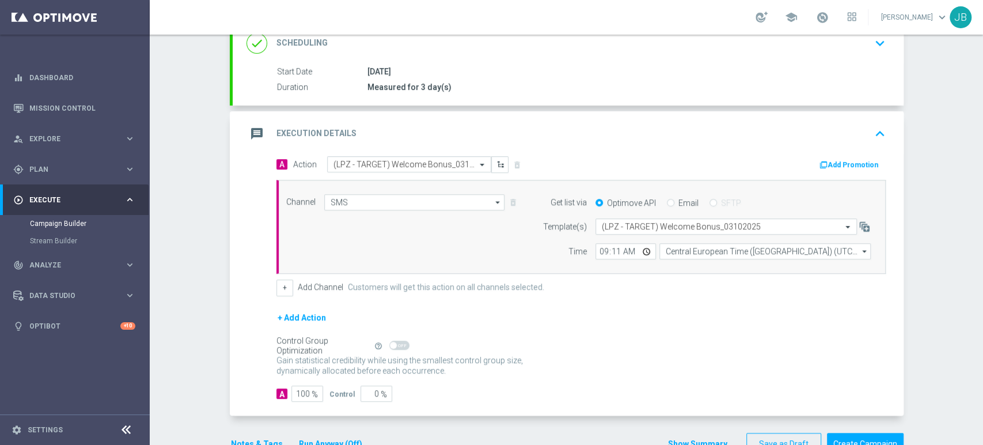
scroll to position [199, 0]
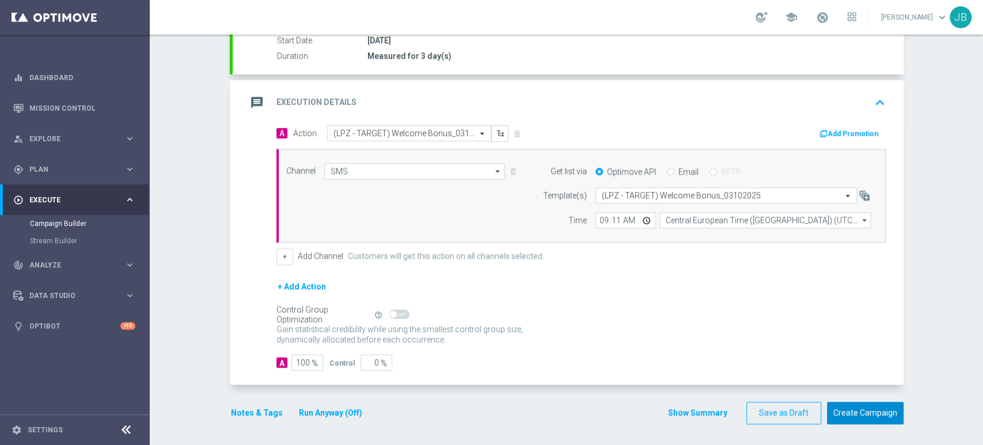
click at [889, 416] on button "Create Campaign" at bounding box center [865, 412] width 77 height 22
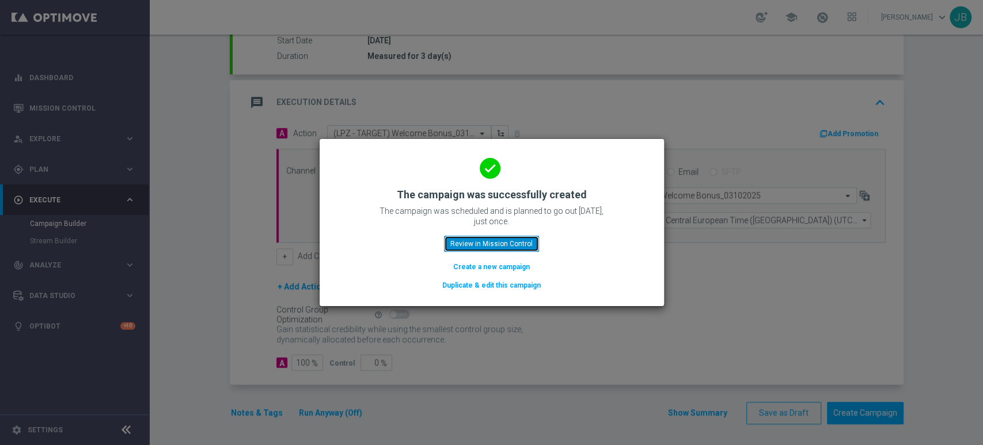
click at [511, 246] on button "Review in Mission Control" at bounding box center [491, 244] width 95 height 16
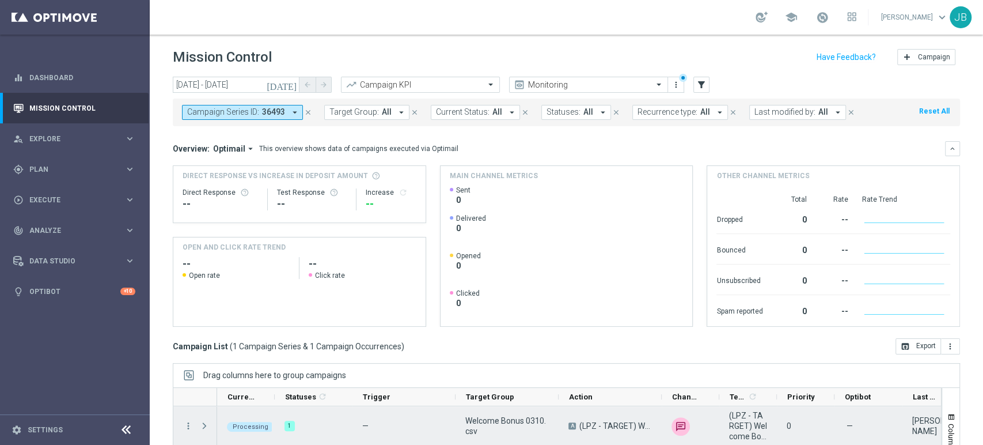
click at [194, 425] on div "more_vert" at bounding box center [183, 426] width 21 height 40
click at [190, 423] on icon "more_vert" at bounding box center [188, 425] width 10 height 10
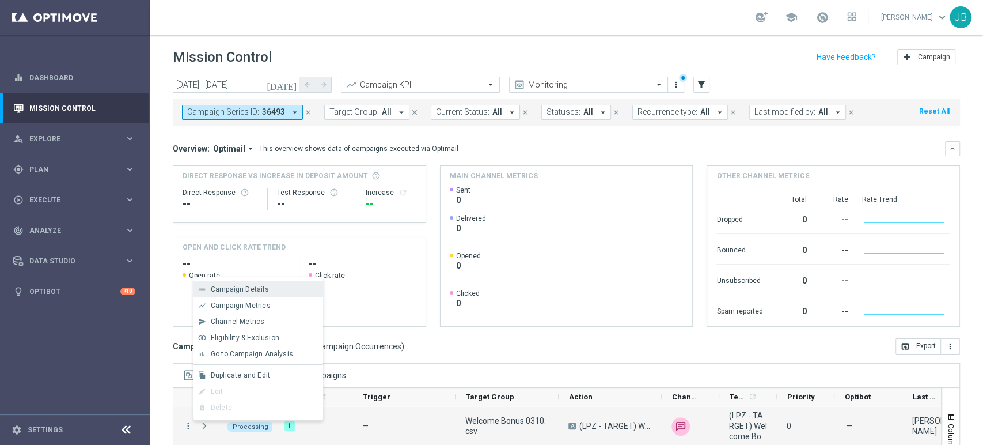
click at [233, 288] on span "Campaign Details" at bounding box center [240, 289] width 58 height 8
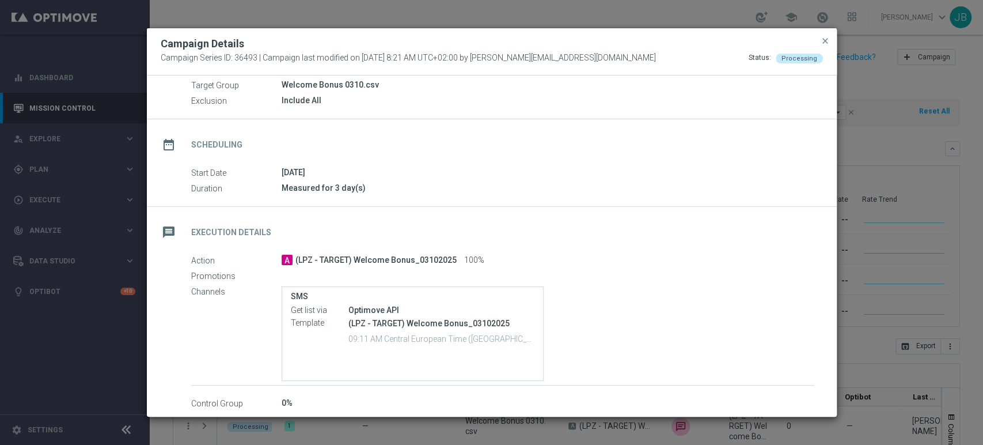
scroll to position [97, 0]
